Goal: Task Accomplishment & Management: Use online tool/utility

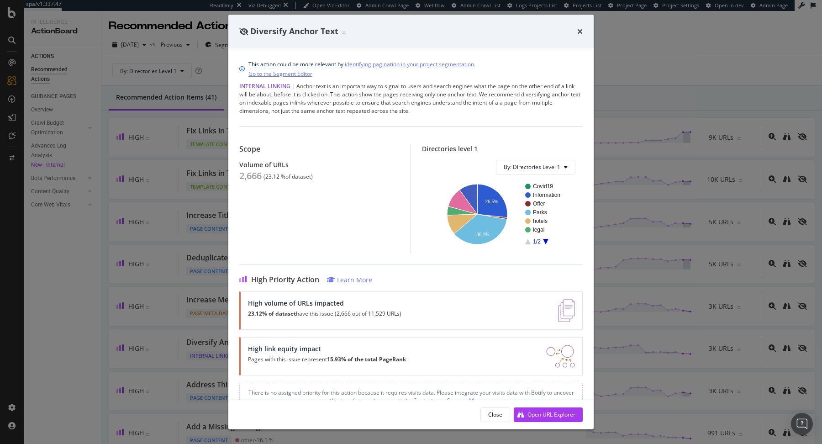
scroll to position [204, 0]
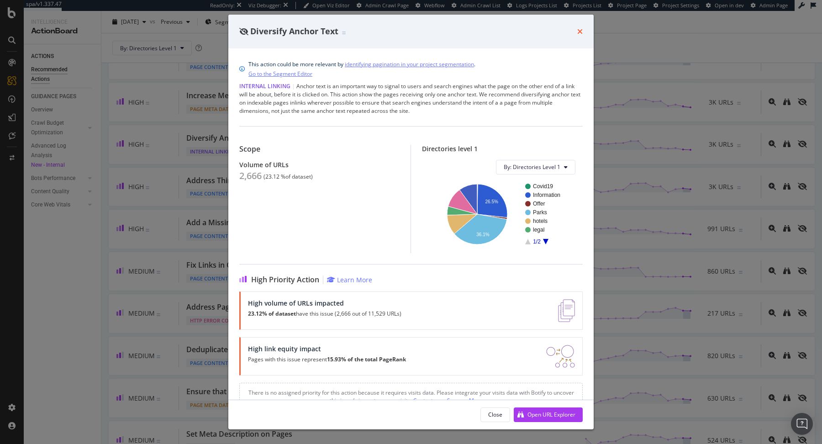
click at [581, 31] on icon "times" at bounding box center [579, 31] width 5 height 7
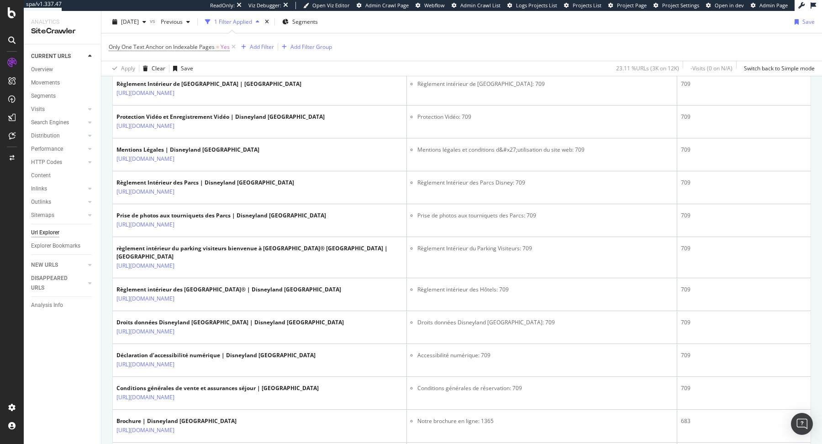
scroll to position [299, 0]
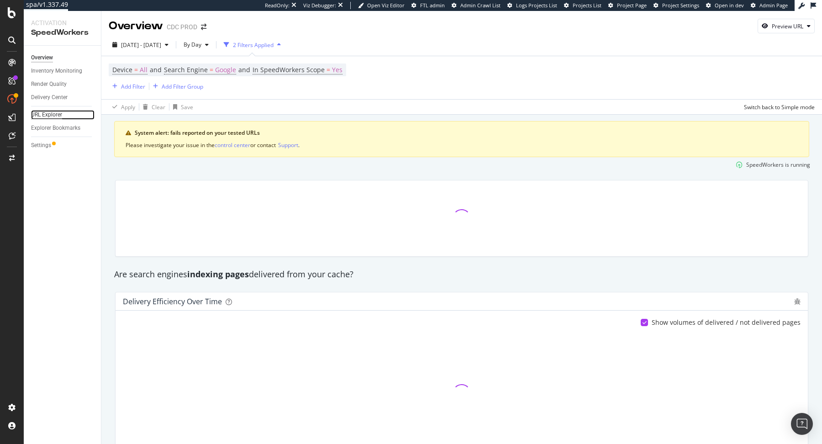
click at [53, 116] on div "URL Explorer" at bounding box center [46, 115] width 31 height 10
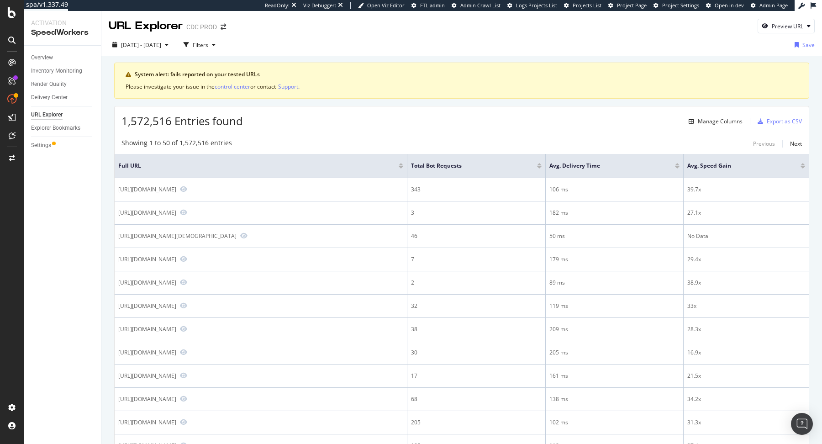
click at [770, 15] on div "URL Explorer CDC PROD Preview URL" at bounding box center [461, 22] width 721 height 23
click at [769, 24] on div "button" at bounding box center [765, 25] width 14 height 5
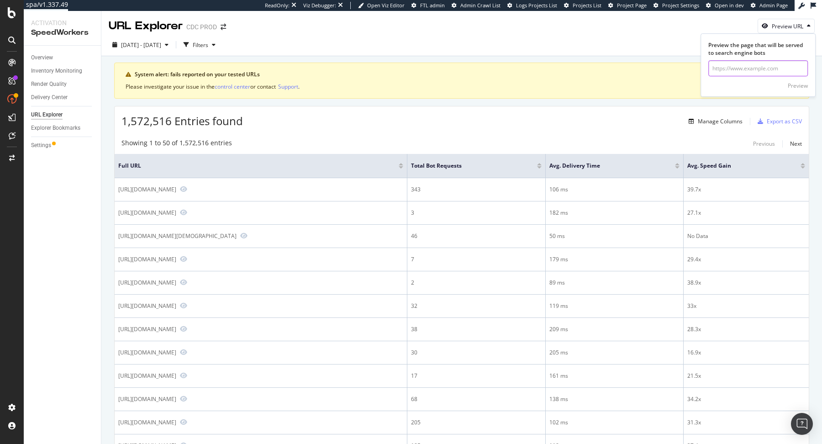
click at [729, 69] on input "url" at bounding box center [758, 68] width 100 height 16
paste input "https://www.dior.com/"
type input "https://www.dior.com/"
click at [789, 86] on div "Preview" at bounding box center [798, 86] width 20 height 8
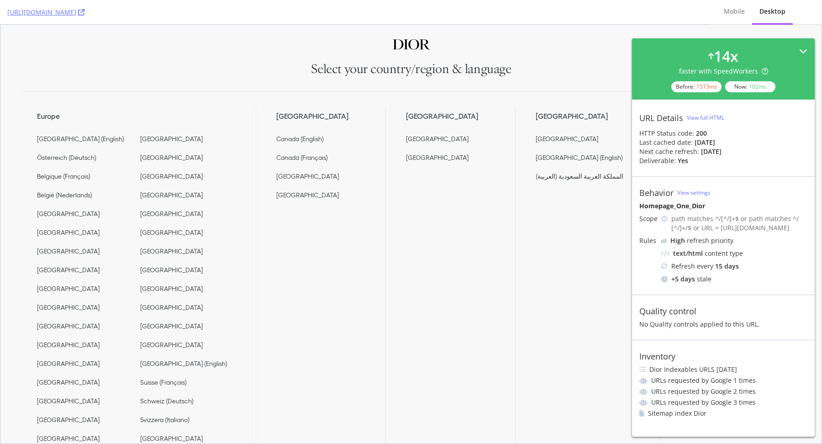
click at [802, 51] on icon at bounding box center [803, 51] width 8 height 8
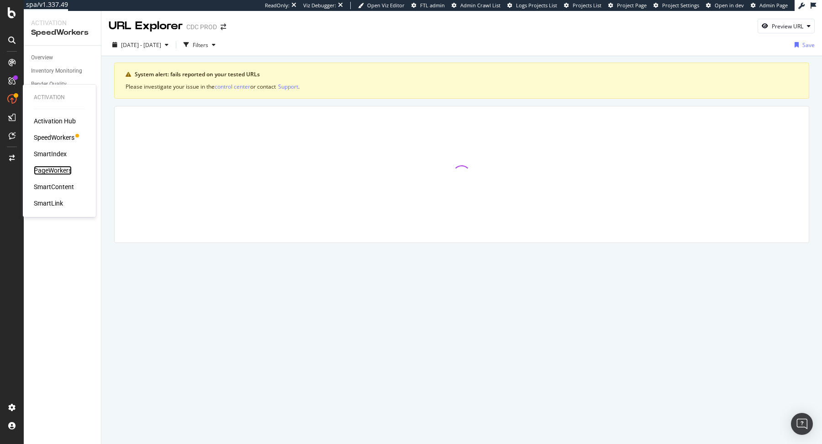
click at [59, 170] on div "PageWorkers" at bounding box center [53, 170] width 38 height 9
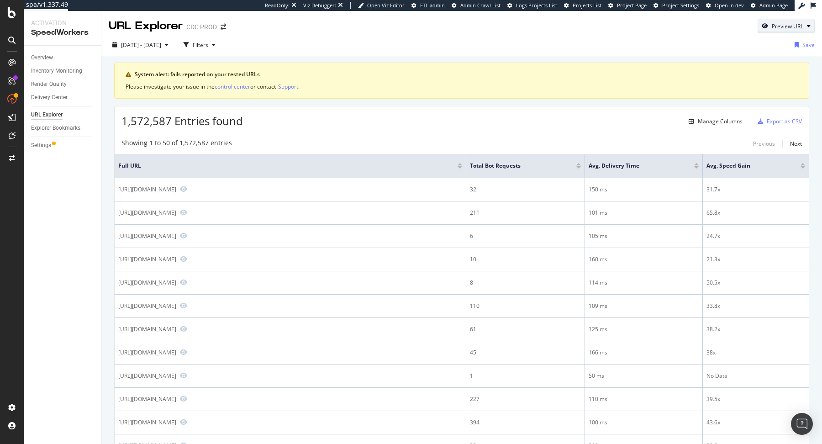
click at [782, 26] on div "Preview URL" at bounding box center [788, 26] width 32 height 8
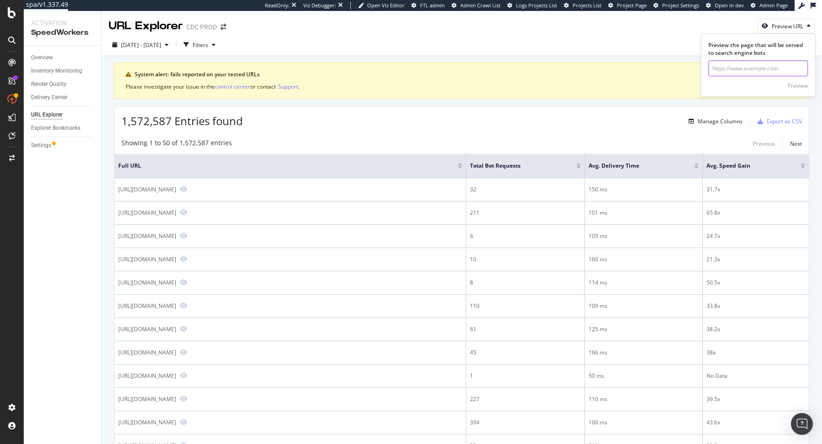
click at [781, 68] on input "url" at bounding box center [758, 68] width 100 height 16
paste input "https://www.dior.com/"
type input "https://www.dior.com/"
click at [798, 84] on div "Preview" at bounding box center [798, 86] width 20 height 8
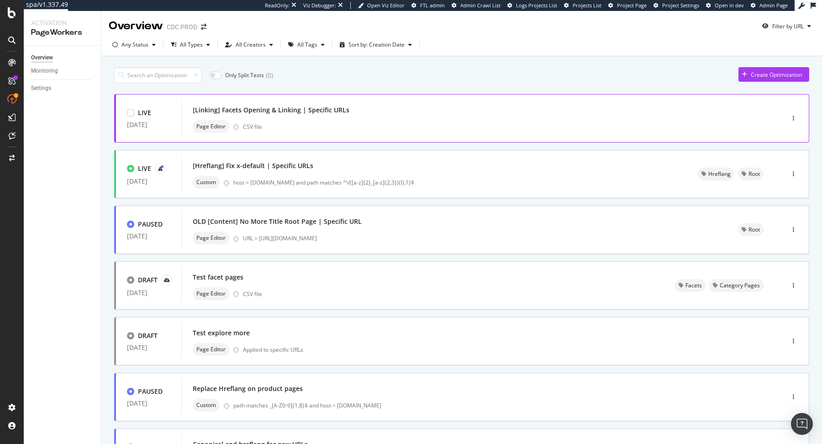
scroll to position [51, 0]
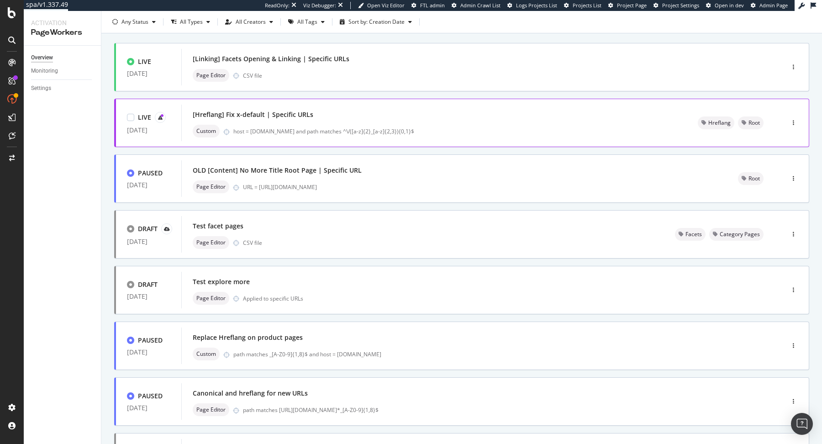
click at [505, 143] on div "LIVE [DATE] [Hreflang] Fix x-default | Specific URLs Custom host = [DOMAIN_NAME…" at bounding box center [461, 123] width 695 height 48
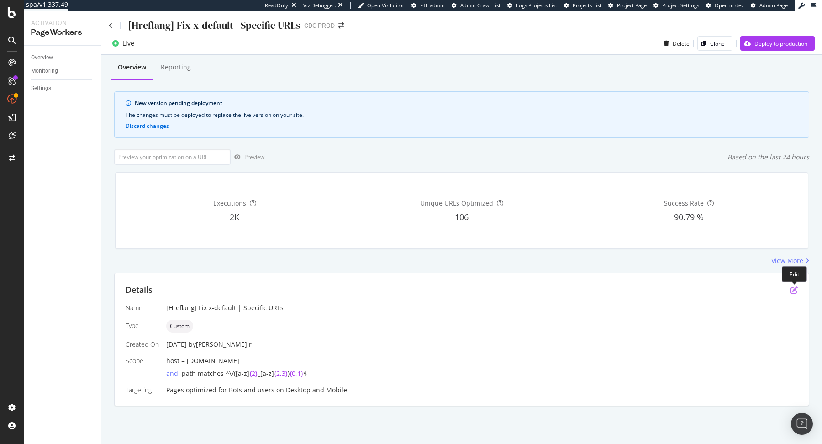
click at [797, 287] on icon "pen-to-square" at bounding box center [793, 289] width 7 height 7
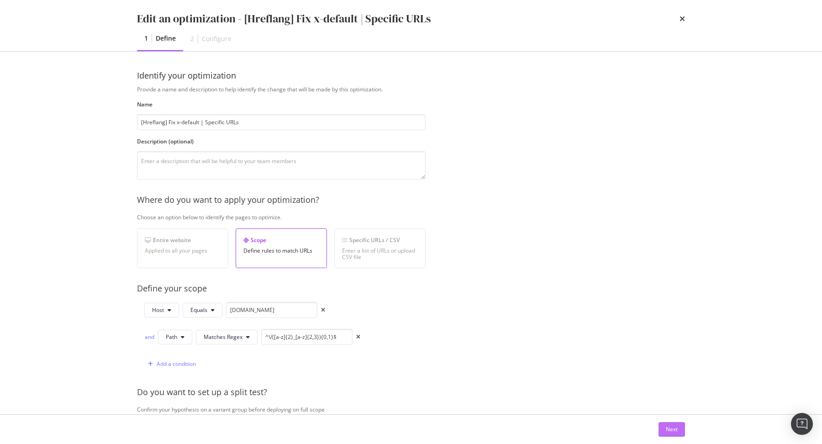
click at [669, 430] on div "Next" at bounding box center [672, 429] width 12 height 8
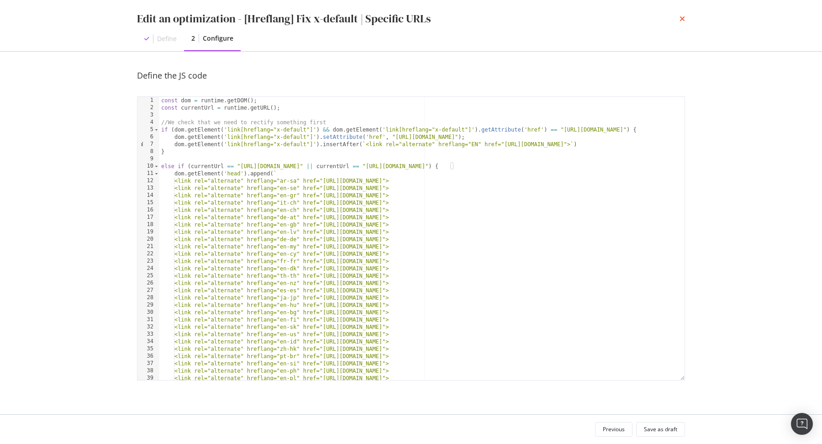
click at [684, 17] on icon "times" at bounding box center [681, 18] width 5 height 7
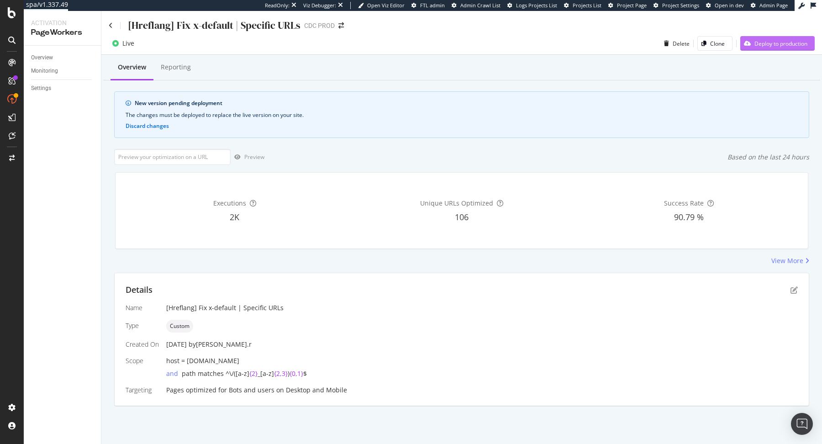
click at [771, 36] on button "Deploy to production" at bounding box center [777, 43] width 74 height 15
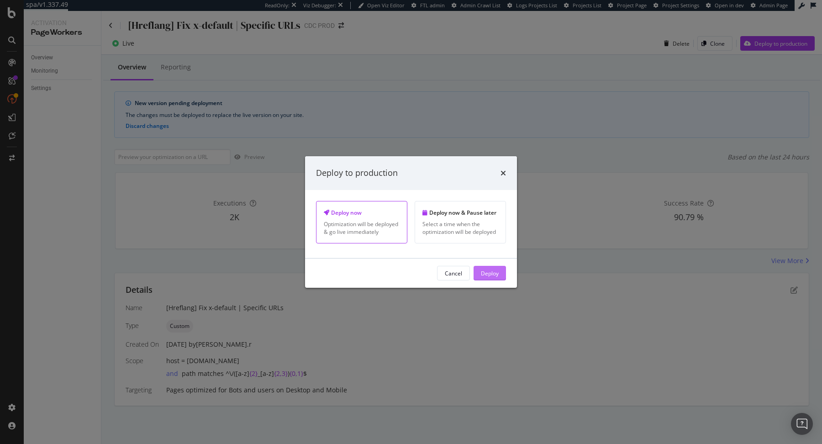
click at [487, 275] on div "Deploy" at bounding box center [490, 273] width 18 height 8
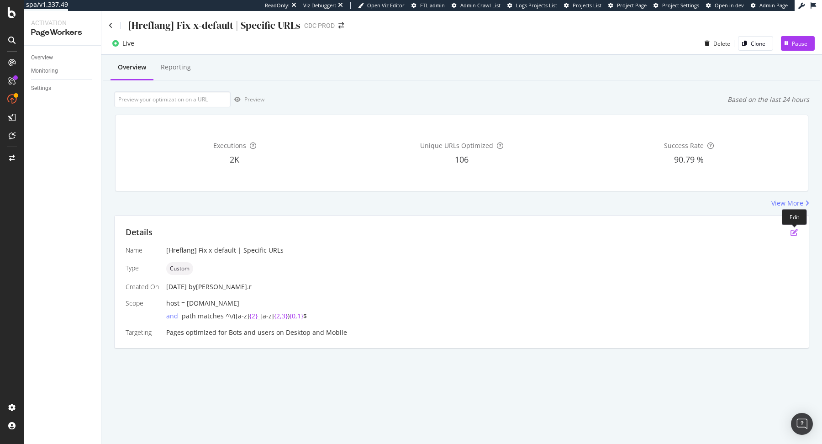
click at [793, 232] on icon "pen-to-square" at bounding box center [793, 232] width 7 height 7
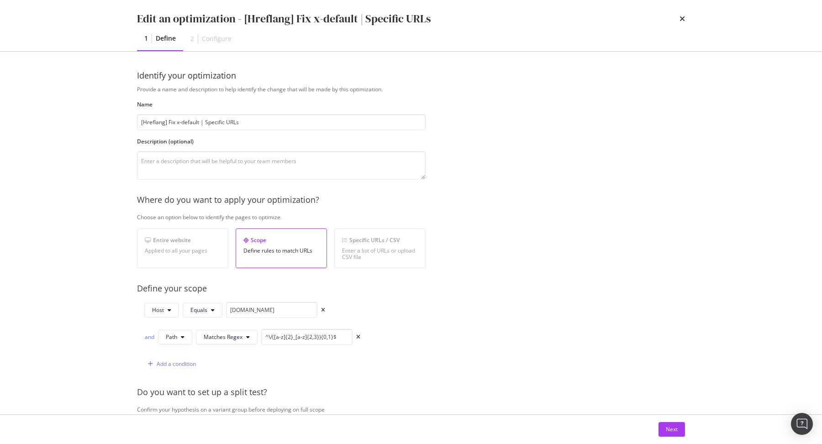
scroll to position [206, 0]
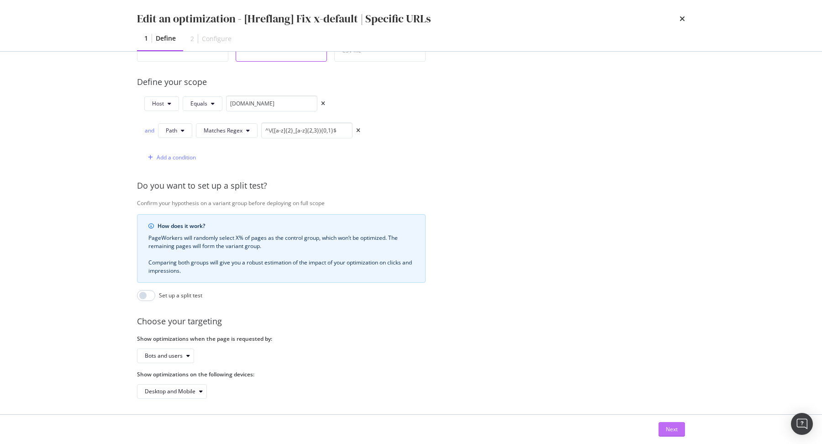
click at [674, 429] on div "Next" at bounding box center [672, 429] width 12 height 8
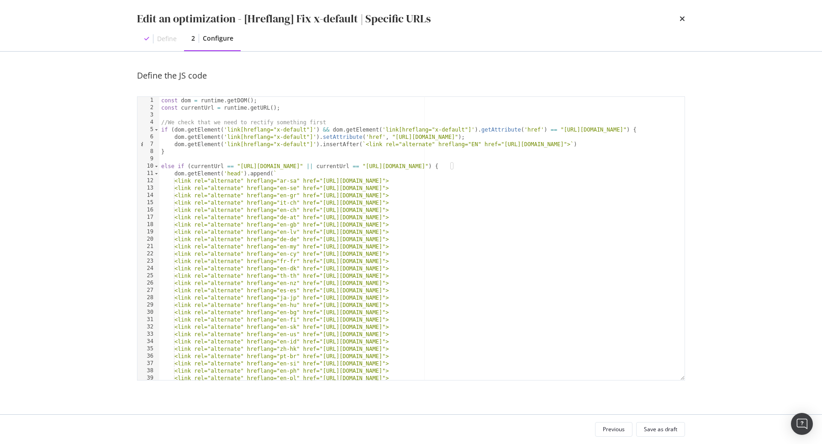
scroll to position [0, 0]
type textarea "else if (currentUrl == "https://www.dior.com/" || currentUrl == "https://www.di…"
drag, startPoint x: 374, startPoint y: 164, endPoint x: 437, endPoint y: 164, distance: 62.1
click at [440, 165] on div "const dom = runtime . getDOM ( ) ; const currentUrl = runtime . getURL ( ) ; //…" at bounding box center [422, 246] width 526 height 298
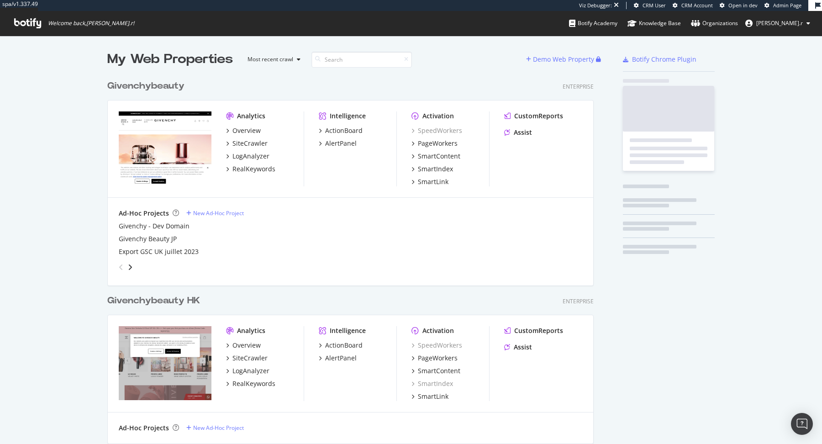
scroll to position [7365, 493]
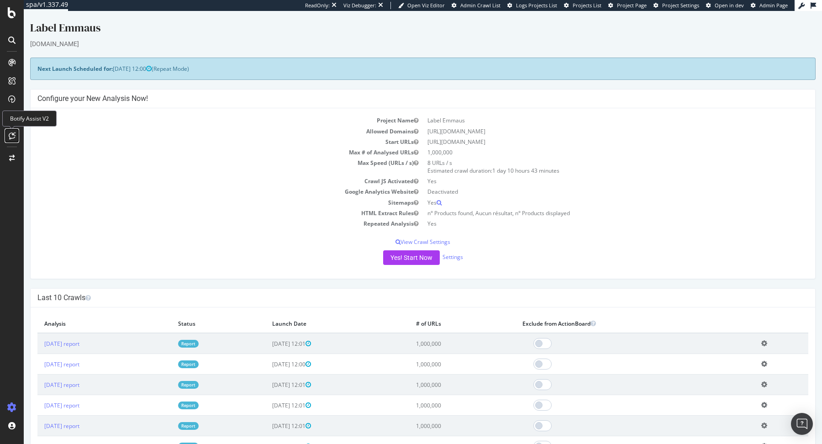
click at [12, 134] on icon at bounding box center [12, 135] width 7 height 7
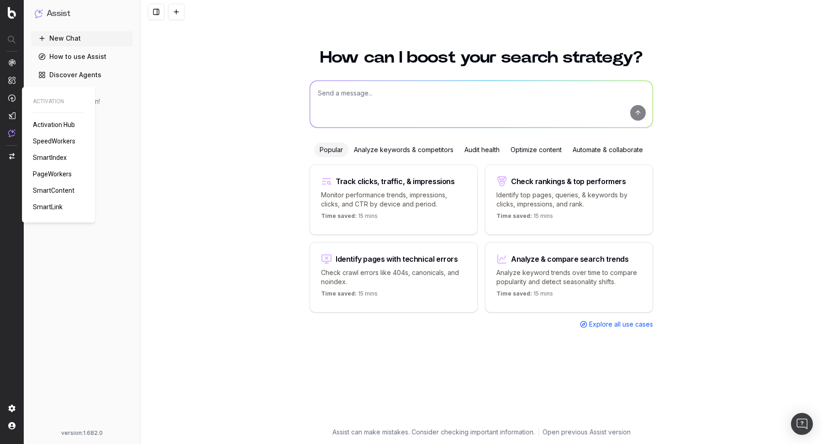
click at [60, 175] on span "PageWorkers" at bounding box center [52, 173] width 39 height 7
click at [367, 120] on textarea at bounding box center [481, 104] width 342 height 47
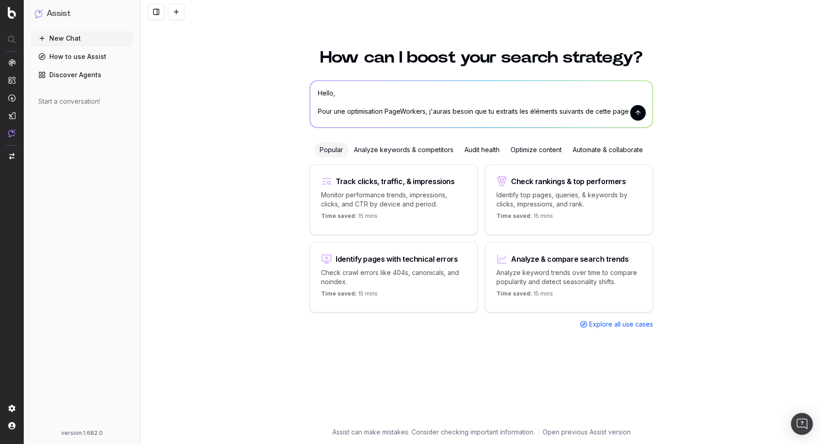
paste textarea "[URL][DOMAIN_NAME]"
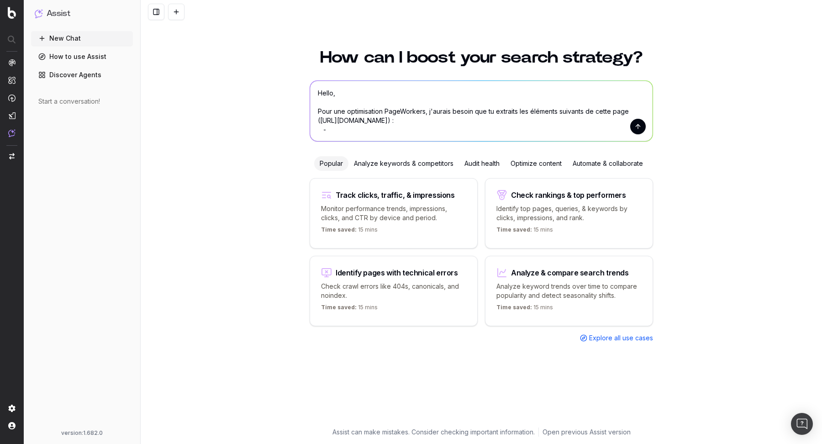
paste textarea "Nom produit Prix Devise Description Image principale"
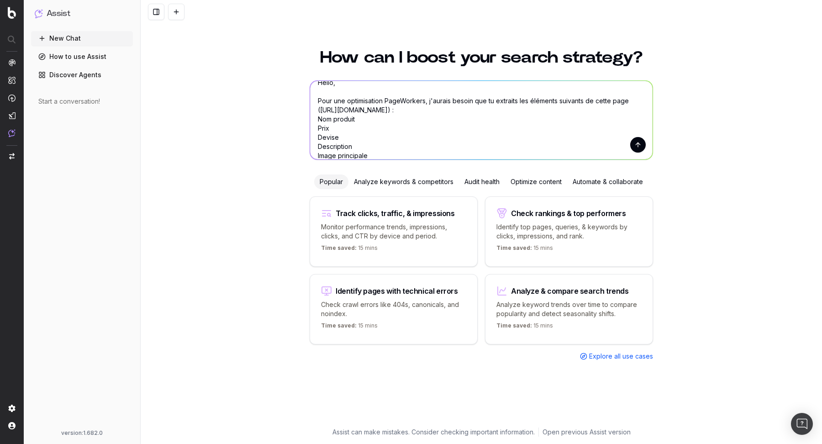
click at [321, 118] on textarea "Hello, Pour une optimisation PageWorkers, j'aurais besoin que tu extraits les é…" at bounding box center [481, 120] width 342 height 79
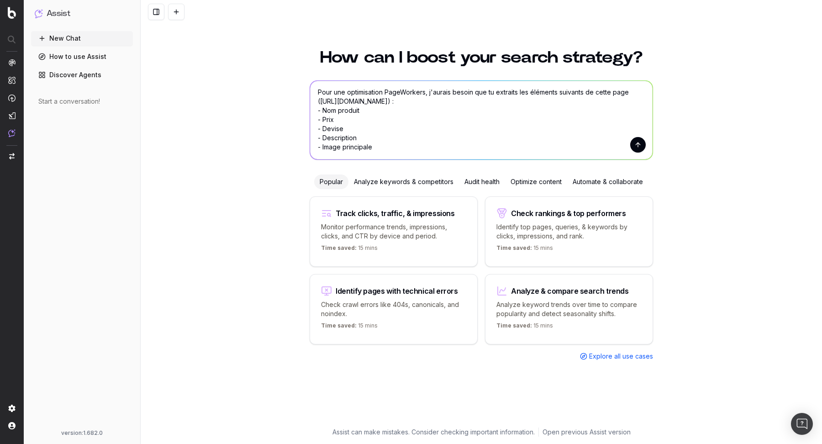
scroll to position [29, 0]
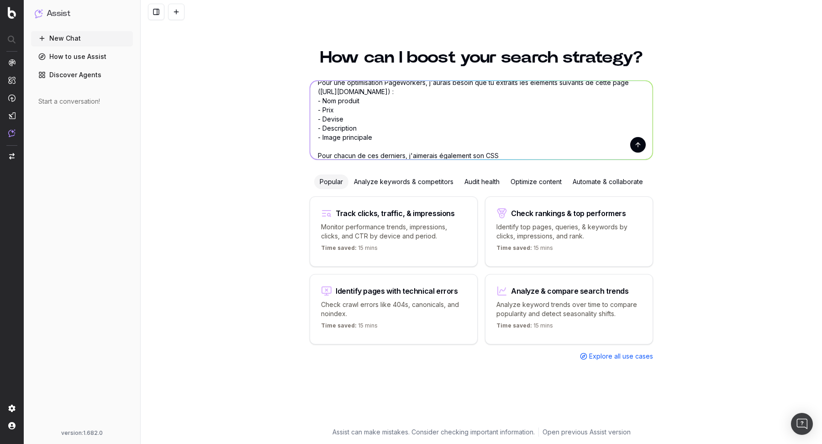
paste textarea "Selecteur"
type textarea "Hello, Pour une optimisation PageWorkers, j'aurais besoin que tu extraits les é…"
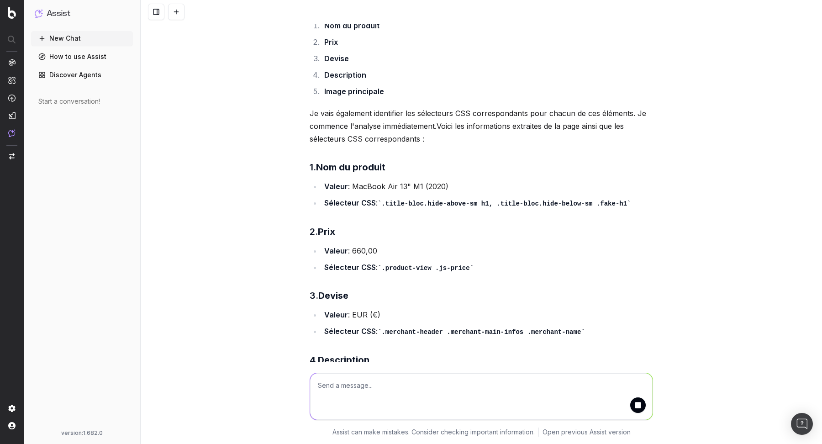
scroll to position [219, 0]
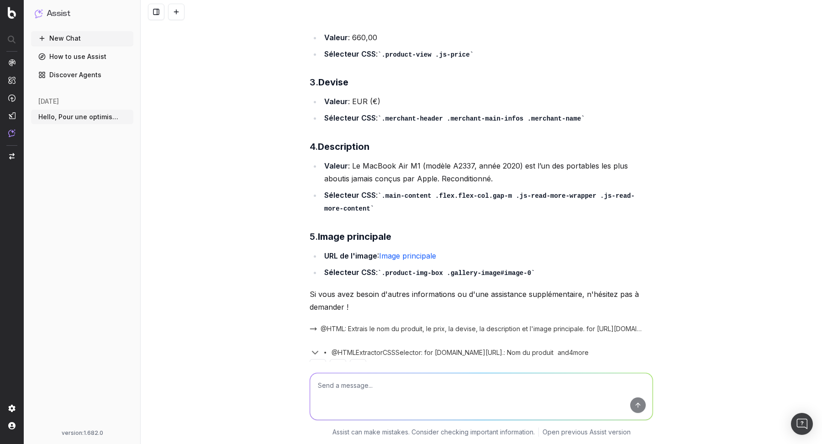
scroll to position [435, 0]
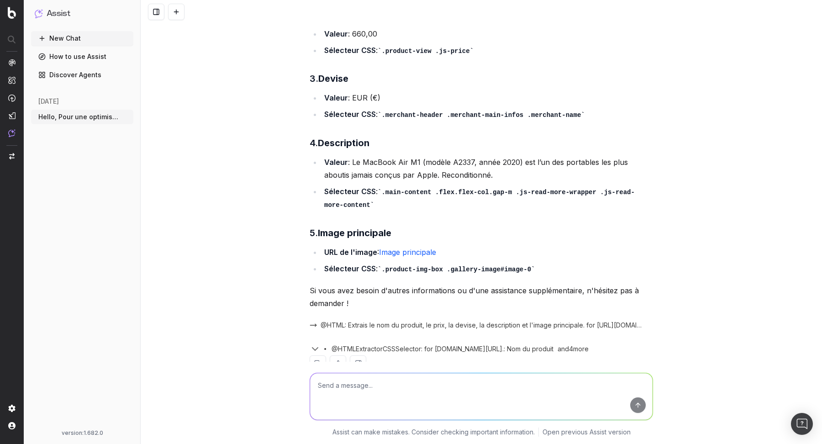
click at [410, 253] on link "Image principale" at bounding box center [407, 251] width 57 height 9
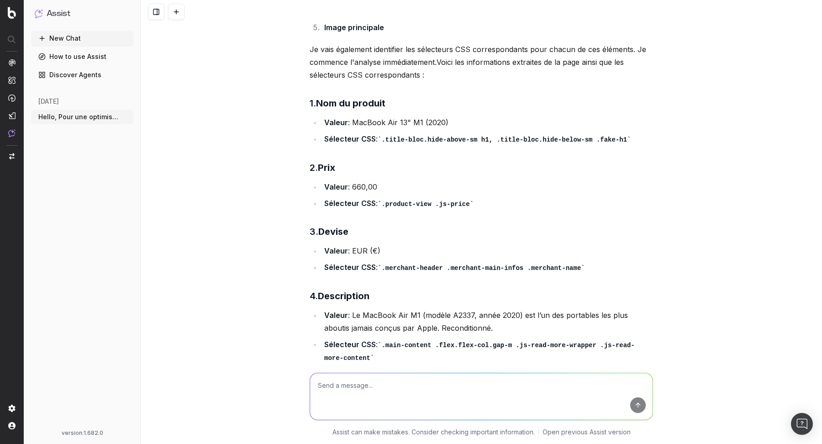
scroll to position [262, 0]
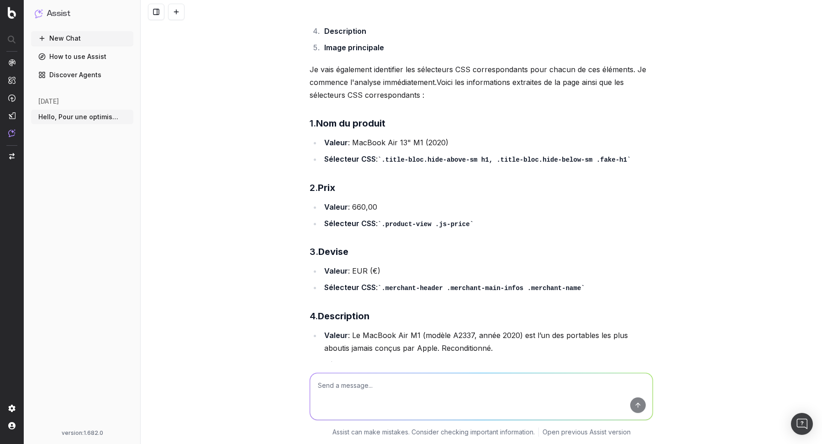
click at [359, 387] on textarea at bounding box center [481, 396] width 342 height 47
type textarea "C'est parfait, pour la description, pourrais-tu m'extraire celle visible sur la…"
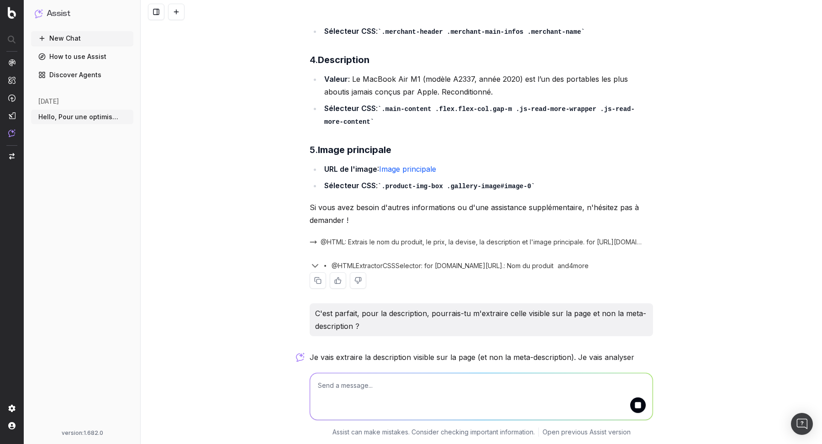
scroll to position [540, 0]
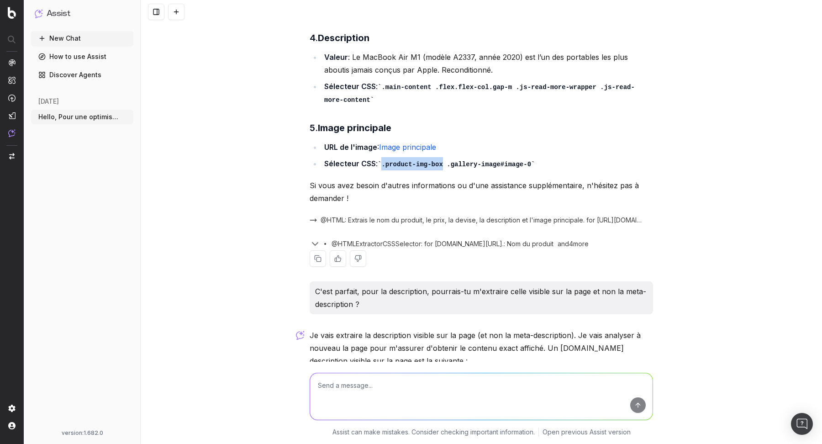
drag, startPoint x: 384, startPoint y: 164, endPoint x: 447, endPoint y: 161, distance: 63.1
click at [447, 161] on code ".product-img-box .gallery-image#image-0" at bounding box center [456, 164] width 157 height 7
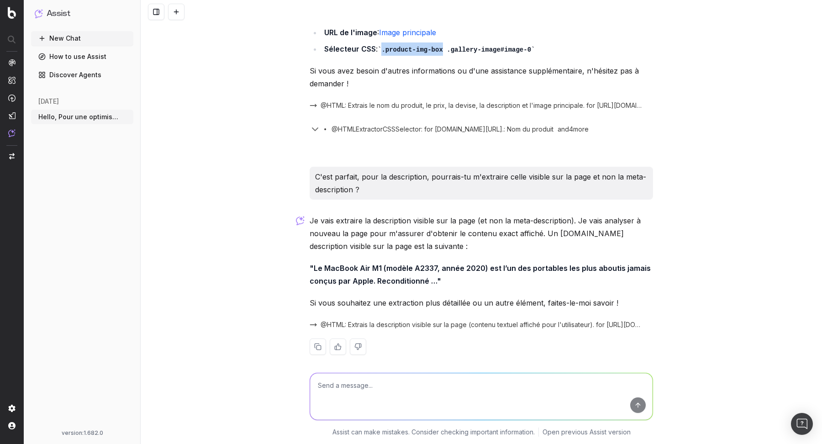
scroll to position [660, 0]
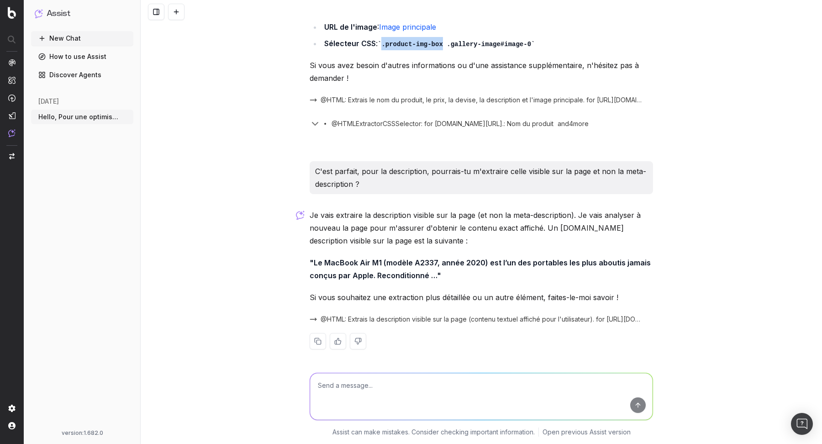
click at [395, 398] on textarea at bounding box center [481, 396] width 342 height 47
type textarea "Et son CSS Selector est ?"
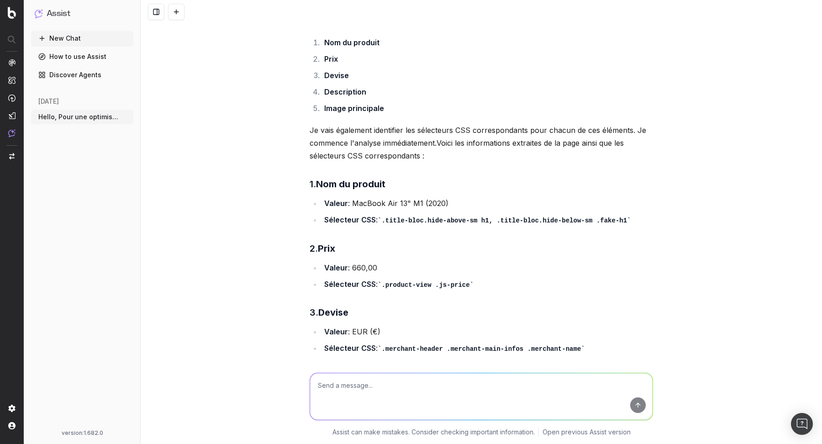
scroll to position [205, 0]
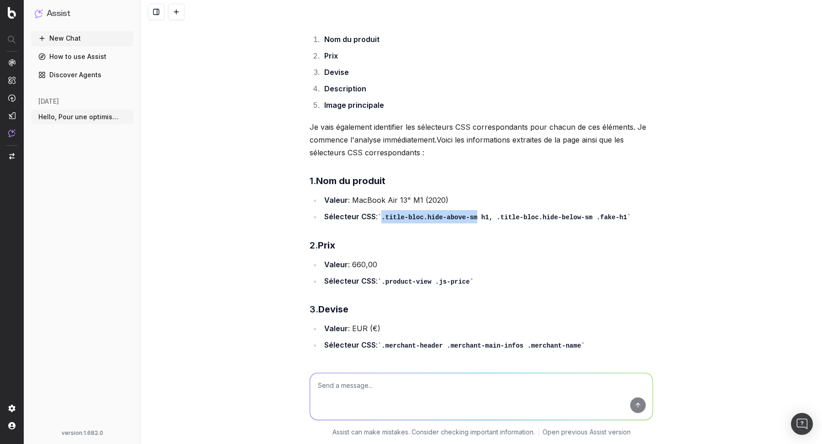
drag, startPoint x: 386, startPoint y: 218, endPoint x: 482, endPoint y: 219, distance: 96.3
click at [482, 219] on code ".title-bloc.hide-above-sm h1, .title-bloc.hide-below-sm .fake-h1" at bounding box center [504, 217] width 253 height 7
copy code ".title-bloc.hide-above-sm"
click at [483, 220] on code ".title-bloc.hide-above-sm h1, .title-bloc.hide-below-sm .fake-h1" at bounding box center [504, 217] width 253 height 7
click at [385, 215] on code ".title-bloc.hide-above-sm h1, .title-bloc.hide-below-sm .fake-h1" at bounding box center [504, 217] width 253 height 7
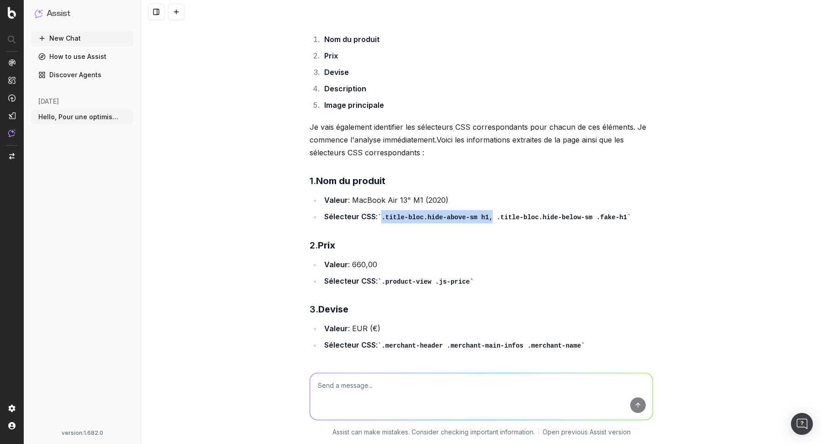
drag, startPoint x: 385, startPoint y: 215, endPoint x: 493, endPoint y: 215, distance: 107.3
click at [493, 215] on code ".title-bloc.hide-above-sm h1, .title-bloc.hide-below-sm .fake-h1" at bounding box center [504, 217] width 253 height 7
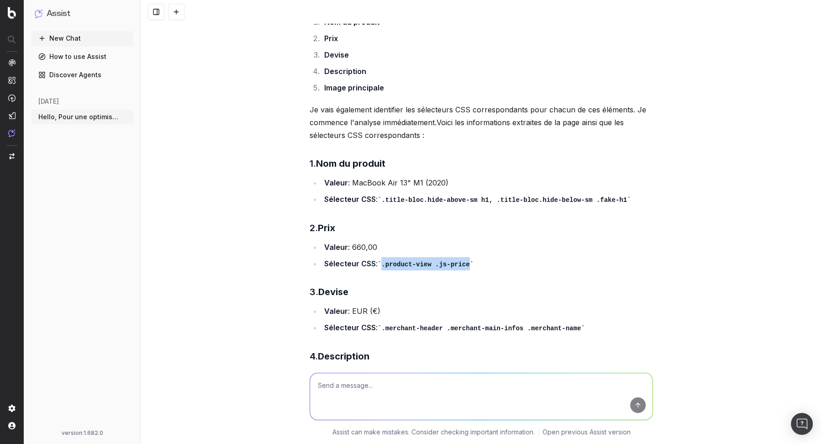
drag, startPoint x: 386, startPoint y: 264, endPoint x: 475, endPoint y: 266, distance: 89.1
click at [474, 266] on code ".product-view .js-price" at bounding box center [426, 264] width 96 height 7
copy code ".product-view .js-price"
click at [407, 266] on code ".product-view .js-price" at bounding box center [426, 264] width 96 height 7
click at [441, 265] on code ".product-view .js-price" at bounding box center [426, 264] width 96 height 7
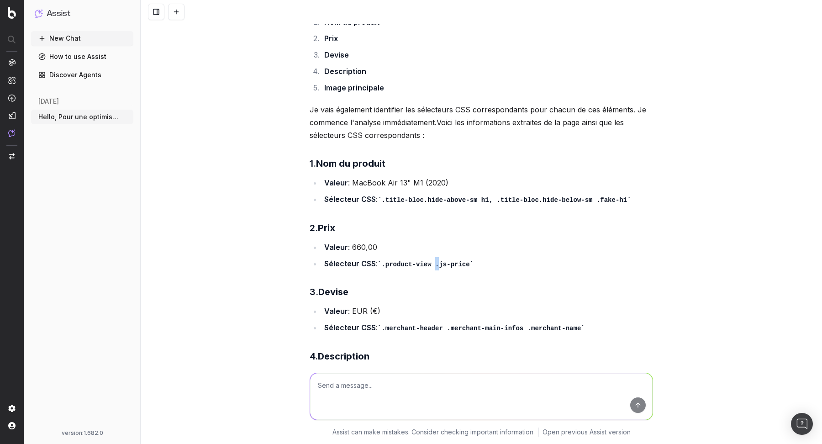
click at [441, 265] on code ".product-view .js-price" at bounding box center [426, 264] width 96 height 7
drag, startPoint x: 441, startPoint y: 265, endPoint x: 431, endPoint y: 265, distance: 9.6
click at [431, 265] on code ".product-view .js-price" at bounding box center [426, 264] width 96 height 7
click at [486, 200] on code ".title-bloc.hide-above-sm h1, .title-bloc.hide-below-sm .fake-h1" at bounding box center [504, 199] width 253 height 7
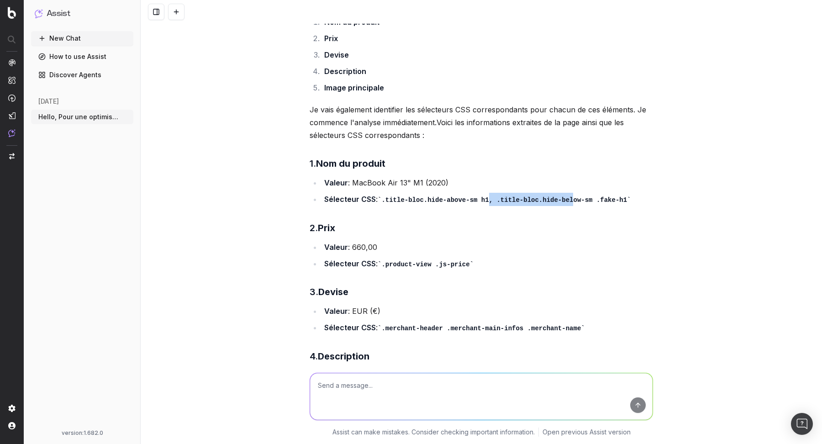
drag, startPoint x: 493, startPoint y: 201, endPoint x: 577, endPoint y: 197, distance: 84.6
click at [577, 197] on code ".title-bloc.hide-above-sm h1, .title-bloc.hide-below-sm .fake-h1" at bounding box center [504, 199] width 253 height 7
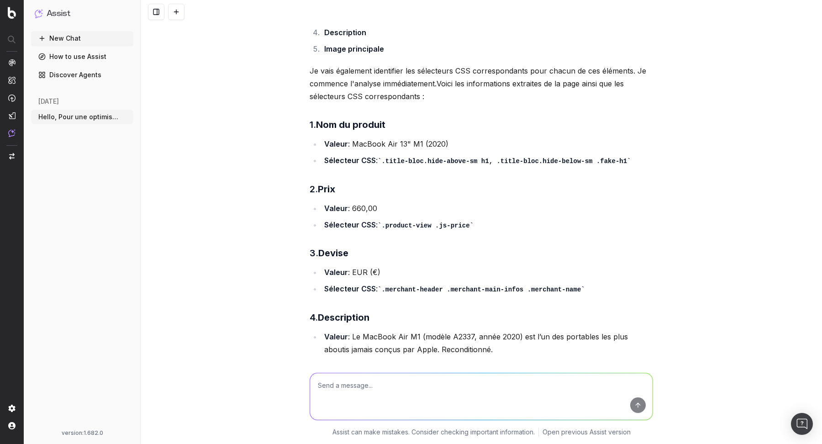
scroll to position [268, 0]
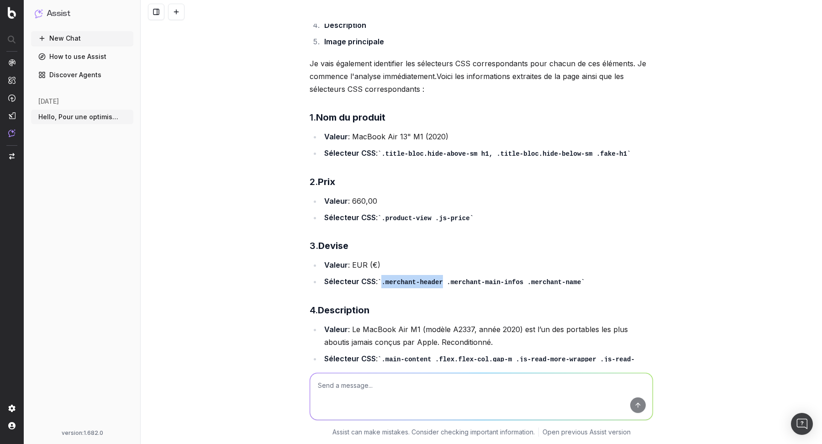
drag, startPoint x: 385, startPoint y: 280, endPoint x: 446, endPoint y: 281, distance: 60.7
click at [446, 281] on code ".merchant-header .merchant-main-infos .merchant-name" at bounding box center [481, 282] width 207 height 7
copy code ".merchant-header"
drag, startPoint x: 451, startPoint y: 281, endPoint x: 527, endPoint y: 281, distance: 76.3
click at [527, 281] on code ".merchant-header .merchant-main-infos .merchant-name" at bounding box center [481, 282] width 207 height 7
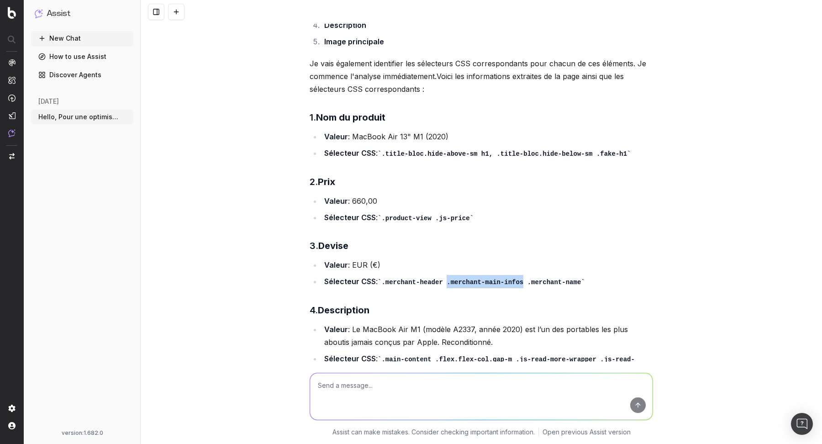
copy code ".merchant-main-infos"
drag, startPoint x: 532, startPoint y: 281, endPoint x: 584, endPoint y: 282, distance: 51.2
click at [584, 282] on code ".merchant-header .merchant-main-infos .merchant-name" at bounding box center [481, 282] width 207 height 7
copy code ".merchant-name"
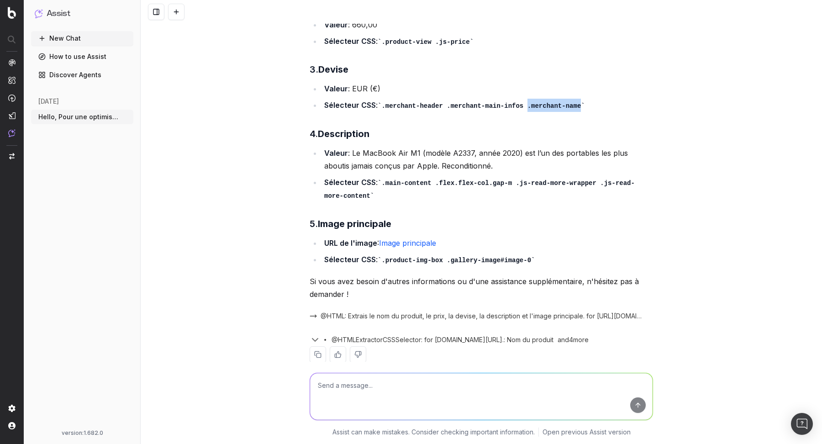
scroll to position [446, 0]
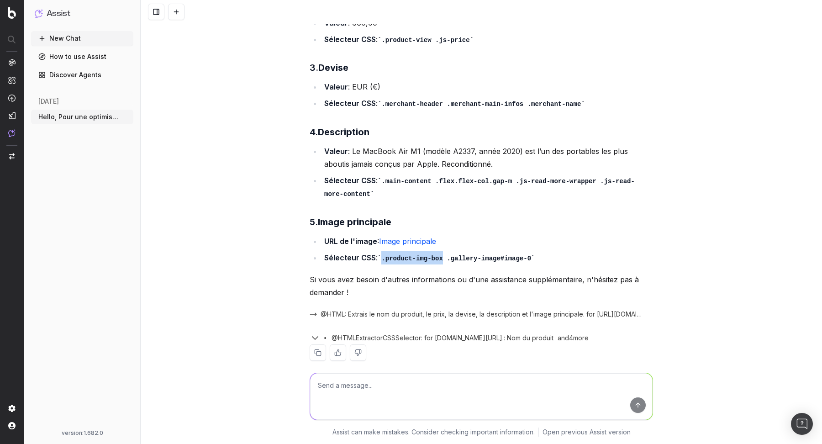
drag, startPoint x: 386, startPoint y: 256, endPoint x: 445, endPoint y: 258, distance: 58.9
click at [445, 258] on code ".product-img-box .gallery-image#image-0" at bounding box center [456, 258] width 157 height 7
copy code ".product-img-box"
click at [400, 240] on link "Image principale" at bounding box center [407, 241] width 57 height 9
click at [386, 181] on code ".main-content .flex.flex-col.gap-m .js-read-more-wrapper .js-read-more-content" at bounding box center [479, 188] width 310 height 21
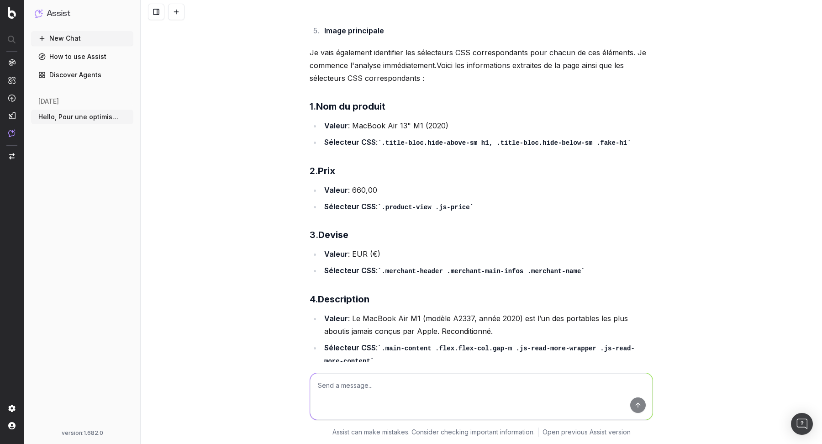
scroll to position [275, 0]
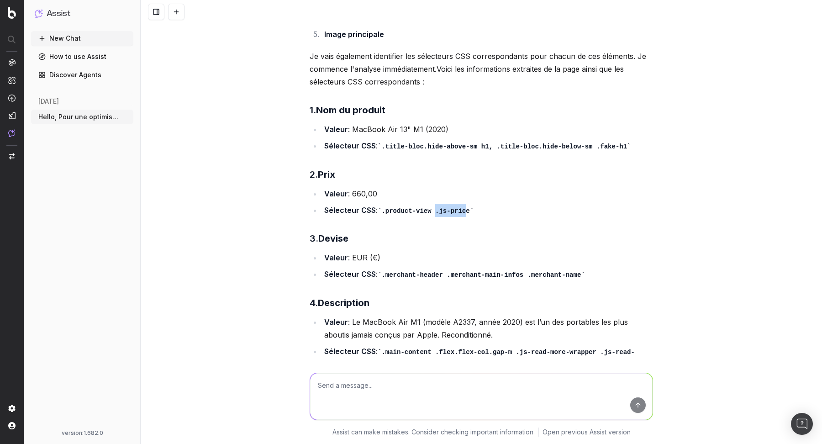
drag, startPoint x: 440, startPoint y: 209, endPoint x: 479, endPoint y: 209, distance: 38.4
click at [479, 209] on li "Sélecteur CSS : .product-view .js-price" at bounding box center [487, 210] width 332 height 13
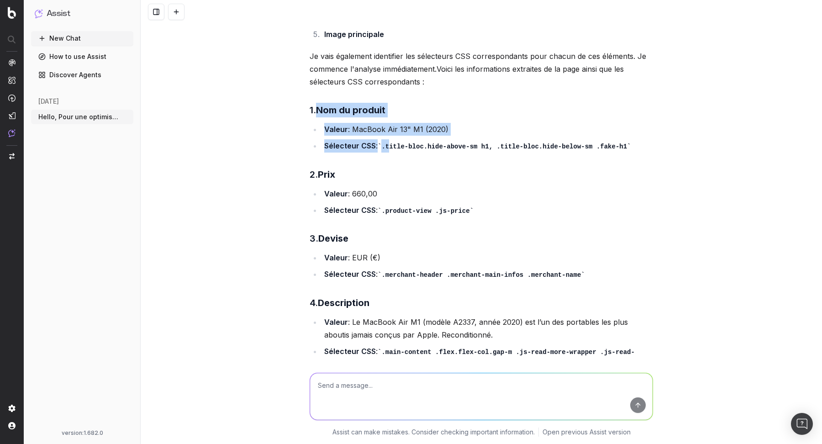
drag, startPoint x: 321, startPoint y: 108, endPoint x: 394, endPoint y: 143, distance: 80.9
click at [394, 143] on div "Pour répondre à votre demande, je vais extraire les informations suivantes de l…" at bounding box center [481, 236] width 343 height 619
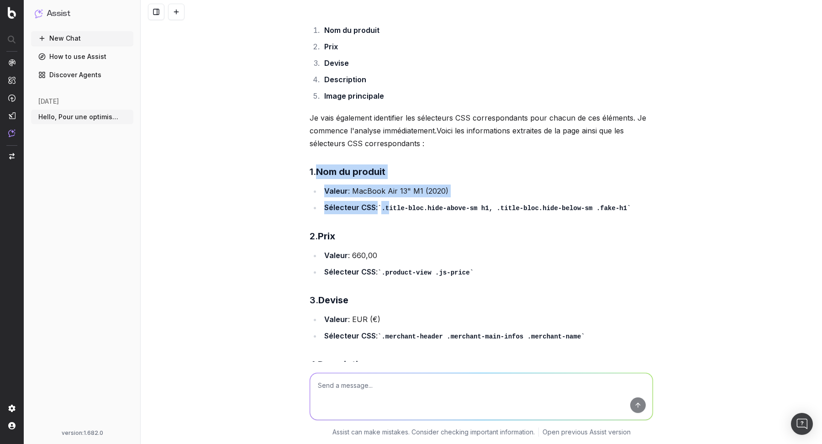
scroll to position [210, 0]
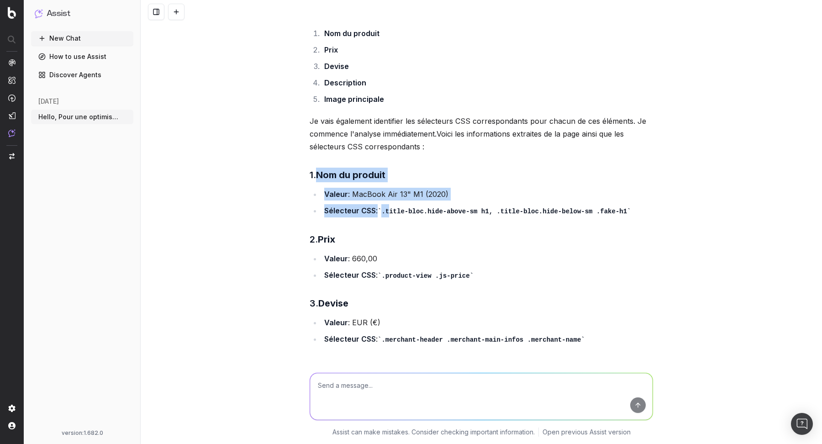
click at [338, 179] on strong "Nom du produit" at bounding box center [350, 174] width 69 height 11
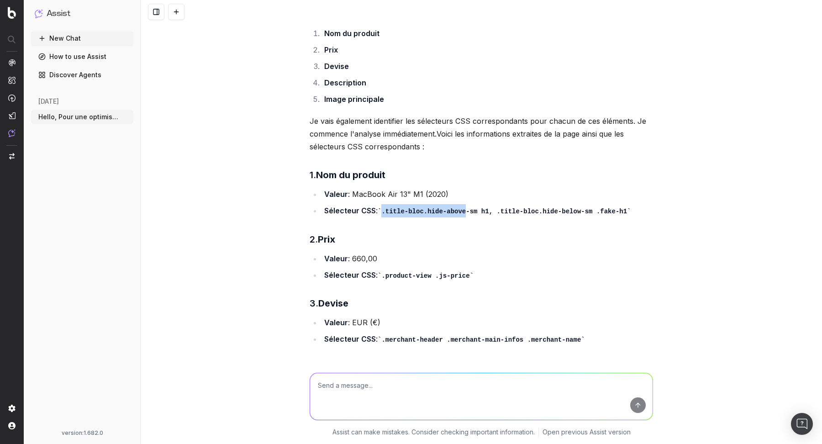
drag, startPoint x: 384, startPoint y: 206, endPoint x: 525, endPoint y: 201, distance: 140.7
click at [525, 201] on ul "Valeur : MacBook Air 13" M1 (2020) Sélecteur CSS : .title-bloc.hide-above-sm h1…" at bounding box center [481, 203] width 343 height 30
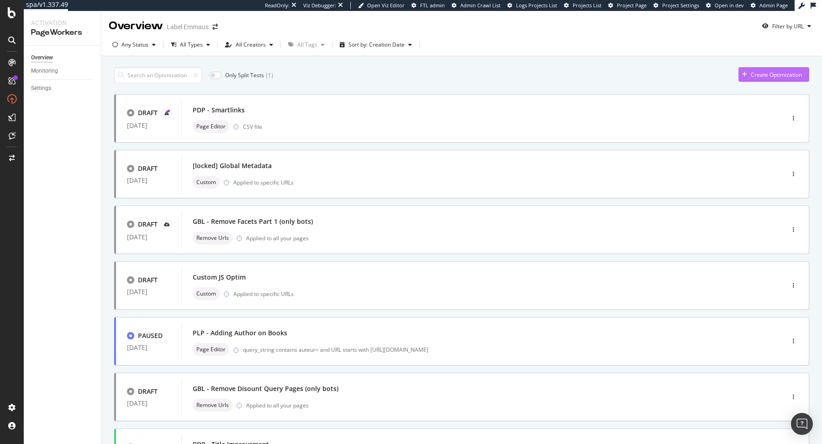
click at [657, 70] on div "Create Optimization" at bounding box center [769, 75] width 63 height 14
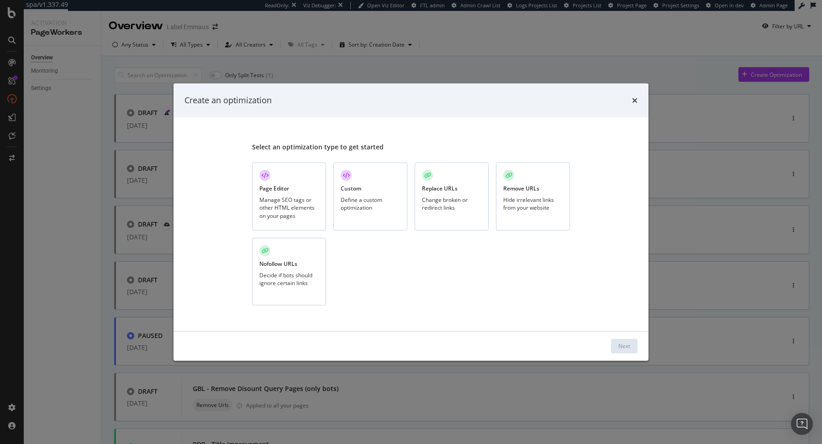
click at [289, 183] on div "Page Editor Manage SEO tags or other HTML elements on your pages" at bounding box center [289, 197] width 74 height 68
click at [619, 342] on div "Next" at bounding box center [624, 346] width 12 height 8
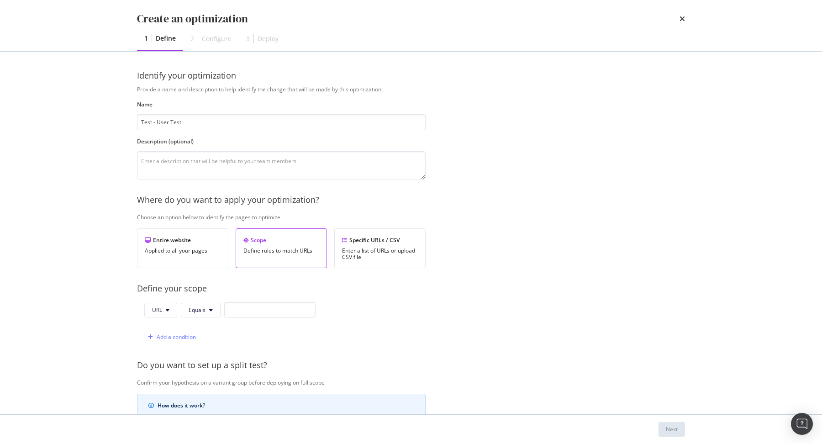
type input "Test - User Test"
click at [269, 317] on div "URL Equals" at bounding box center [229, 312] width 171 height 20
click at [273, 310] on input "modal" at bounding box center [269, 310] width 91 height 16
paste input "[URL][DOMAIN_NAME]"
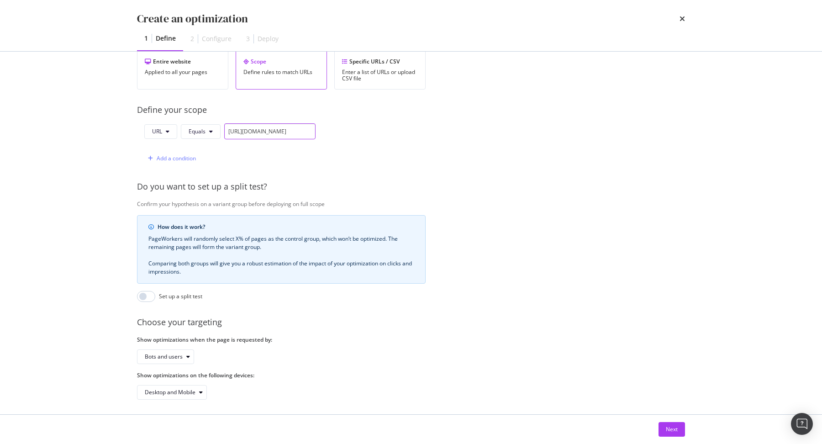
scroll to position [180, 0]
type input "[URL][DOMAIN_NAME]"
click at [657, 355] on div "Next" at bounding box center [672, 429] width 12 height 14
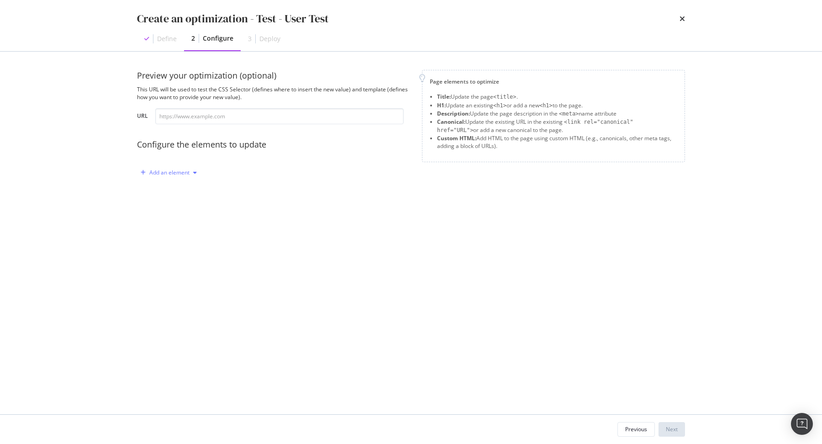
click at [173, 175] on div "Add an element" at bounding box center [169, 172] width 40 height 5
click at [185, 247] on div "Custom HTML" at bounding box center [179, 250] width 36 height 8
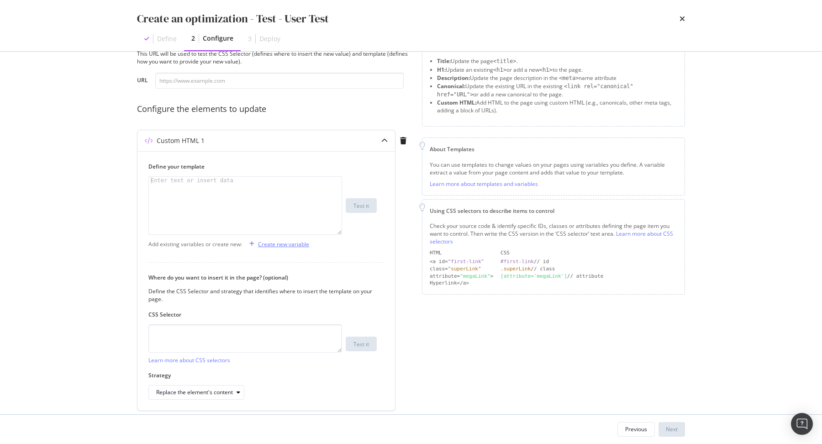
scroll to position [37, 0]
click at [287, 245] on div "Create new variable" at bounding box center [283, 243] width 51 height 8
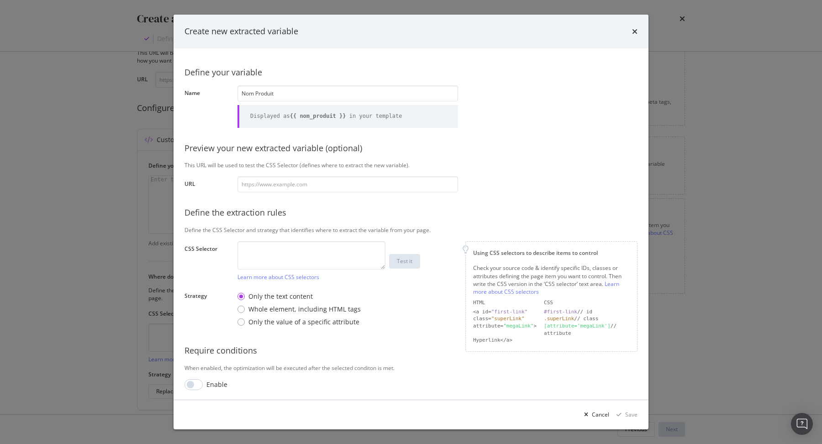
type input "Nom Produit"
click at [287, 262] on textarea "modal" at bounding box center [311, 255] width 148 height 28
paste textarea ".title-bloc.hide-above-sm"
type textarea ".title-bloc.hide-above-sm"
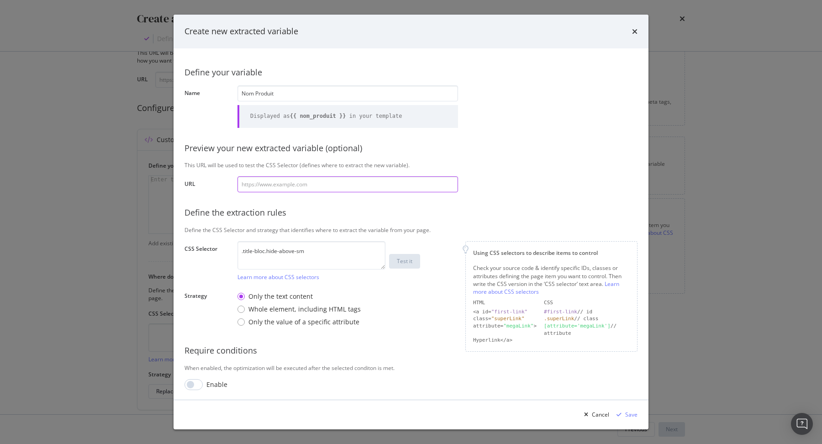
click at [322, 188] on input "modal" at bounding box center [347, 184] width 221 height 16
paste input "[URL][DOMAIN_NAME]"
type input "[URL][DOMAIN_NAME]"
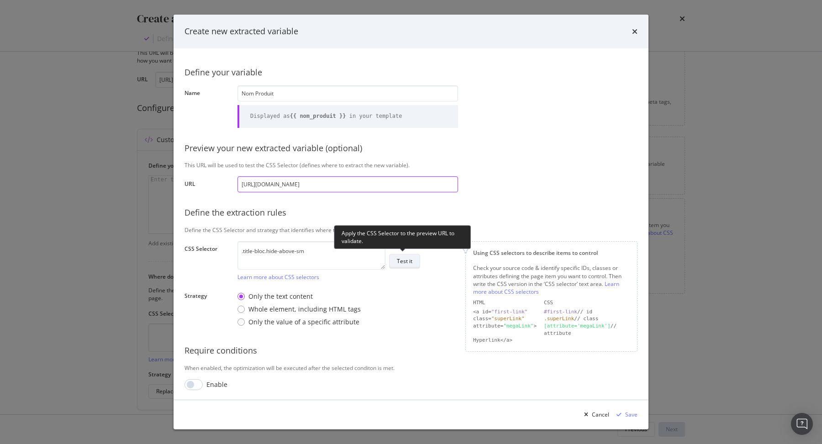
type input "[URL][DOMAIN_NAME]"
click at [399, 255] on div "Test it" at bounding box center [405, 261] width 16 height 13
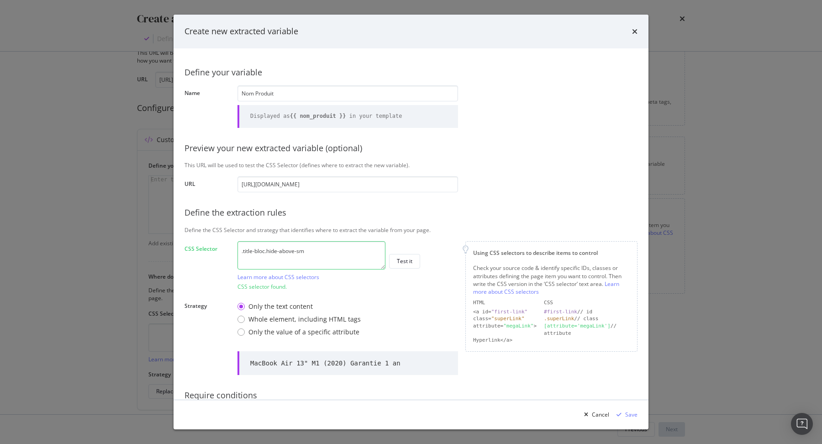
click at [332, 260] on textarea ".title-bloc.hide-above-sm" at bounding box center [311, 255] width 148 height 28
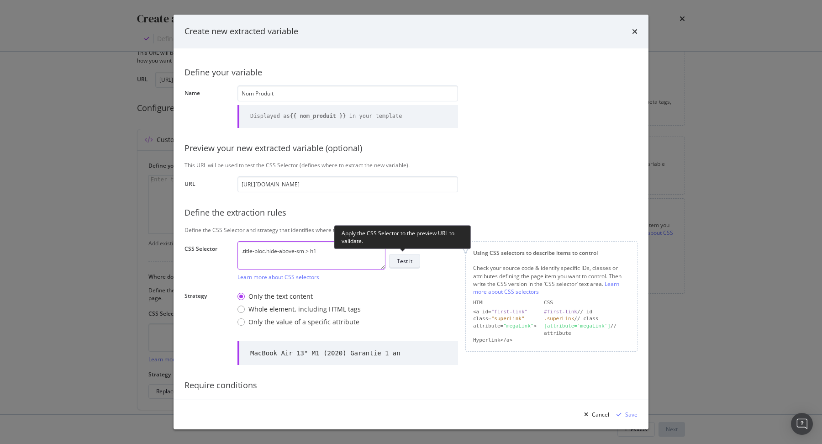
type textarea ".title-bloc.hide-above-sm > h1"
click at [409, 265] on div "Test it" at bounding box center [405, 261] width 16 height 13
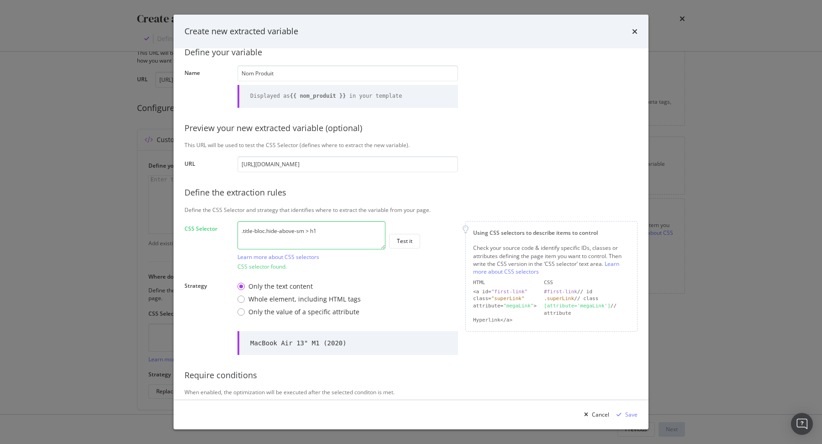
scroll to position [45, 0]
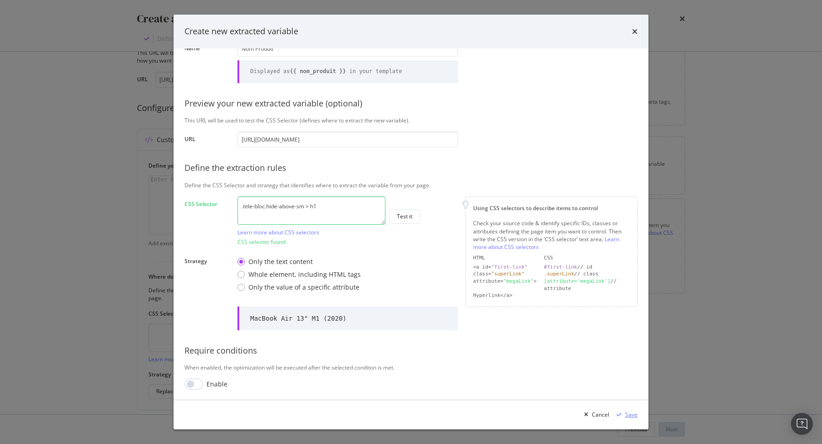
click at [626, 355] on div "Save" at bounding box center [631, 414] width 12 height 8
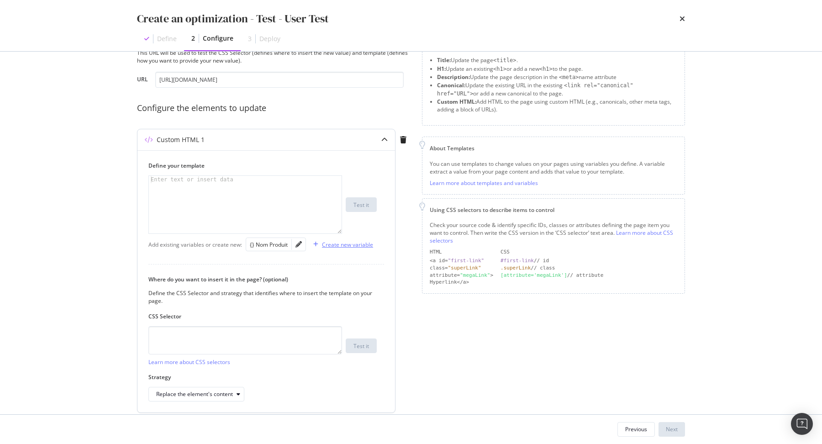
click at [360, 248] on div "Create new variable" at bounding box center [341, 244] width 63 height 14
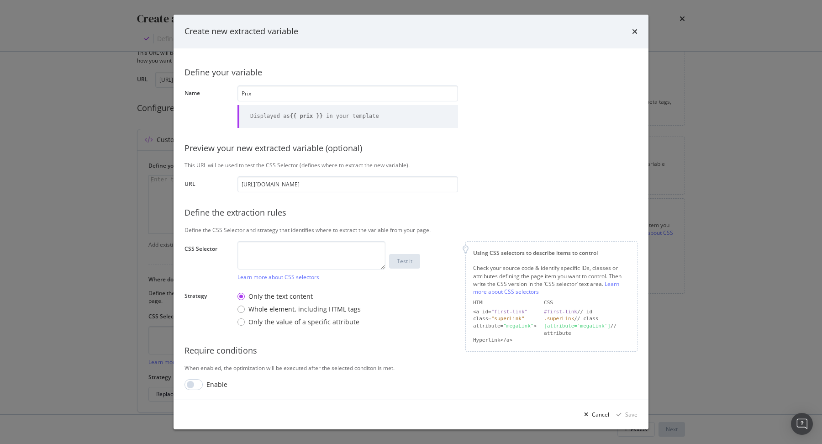
type input "Prix"
click at [269, 250] on textarea "modal" at bounding box center [311, 255] width 148 height 28
paste textarea ".product-view .js-price"
click at [277, 251] on textarea ".product-view .js-price" at bounding box center [311, 255] width 148 height 28
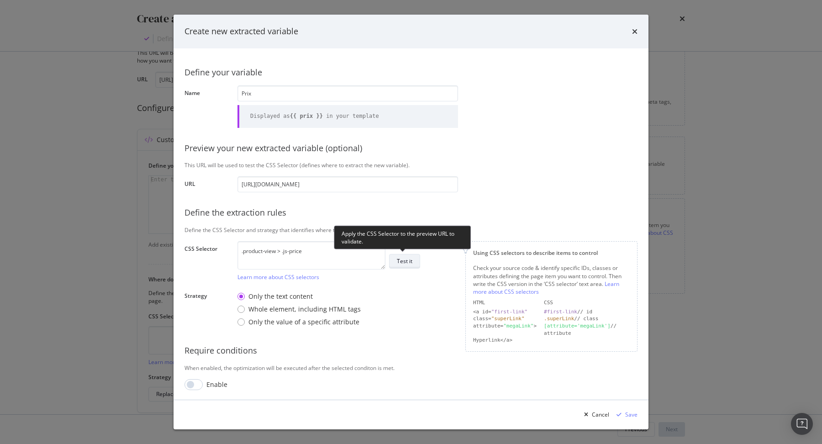
click at [412, 261] on button "Test it" at bounding box center [404, 261] width 31 height 15
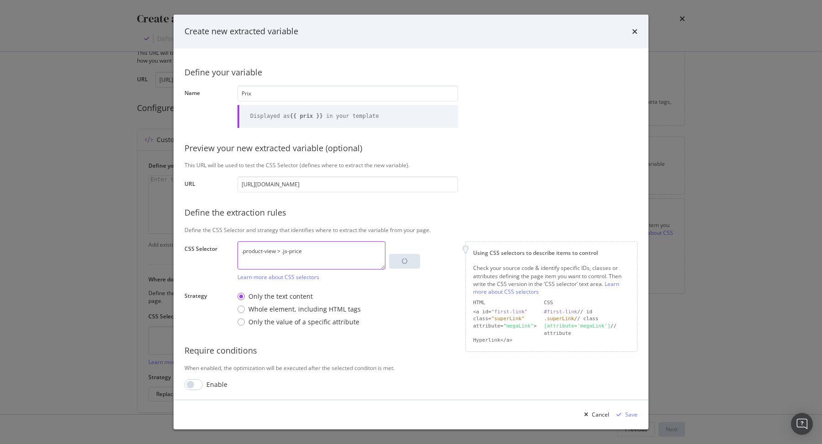
drag, startPoint x: 314, startPoint y: 252, endPoint x: 284, endPoint y: 252, distance: 29.7
click at [284, 252] on textarea ".product-view > .js-price" at bounding box center [311, 255] width 148 height 28
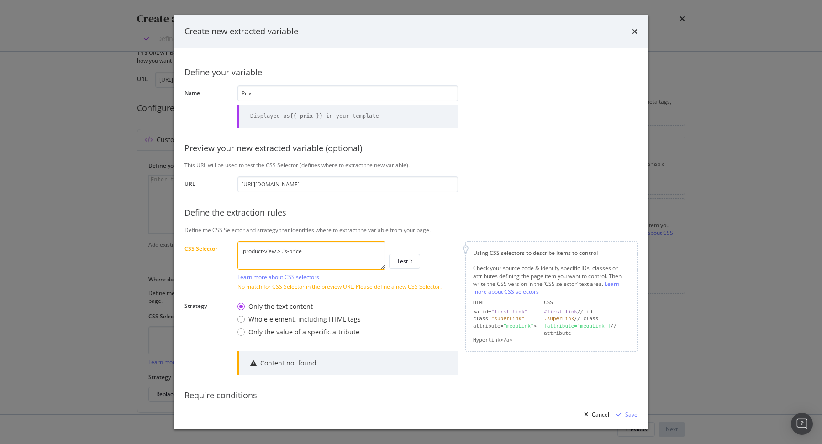
click at [293, 253] on textarea ".product-view > .js-price" at bounding box center [311, 255] width 148 height 28
click at [325, 247] on textarea ".product-view > .js-price" at bounding box center [311, 255] width 148 height 28
paste textarea "modal"
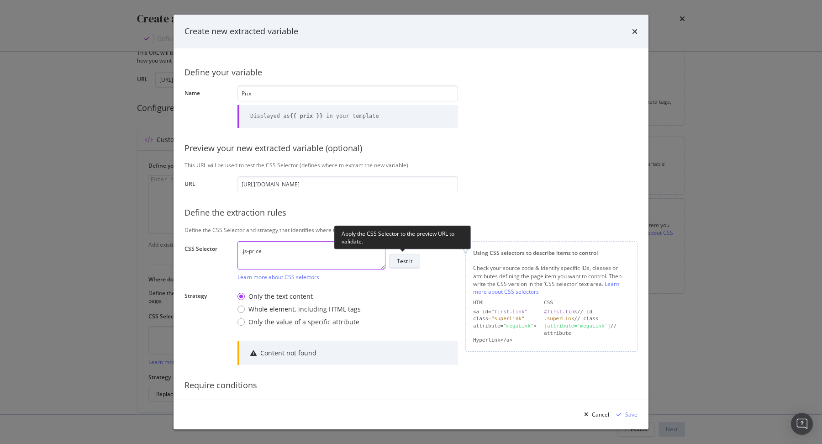
type textarea ".js-price"
click at [416, 260] on button "Test it" at bounding box center [404, 261] width 31 height 15
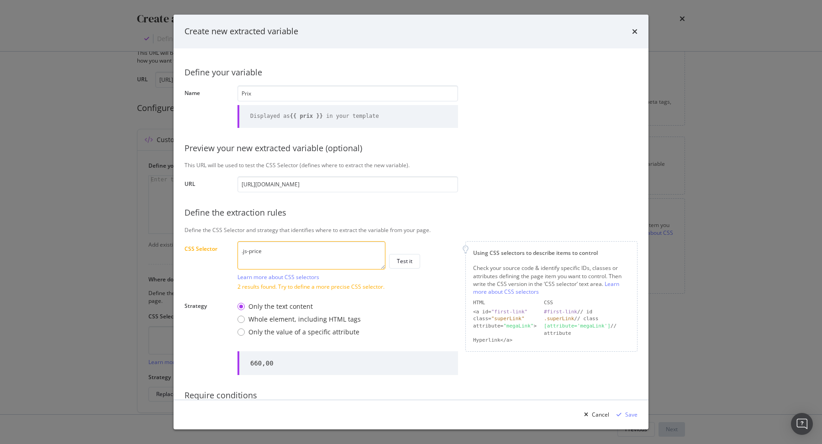
scroll to position [16, 0]
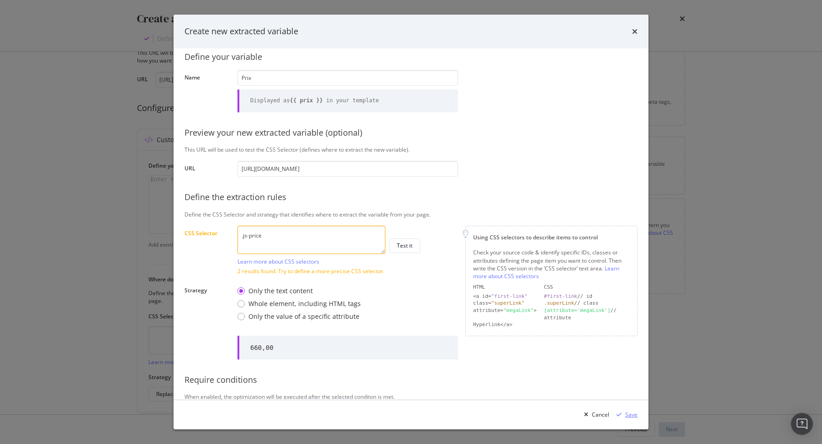
click at [634, 355] on div "Save" at bounding box center [631, 414] width 12 height 8
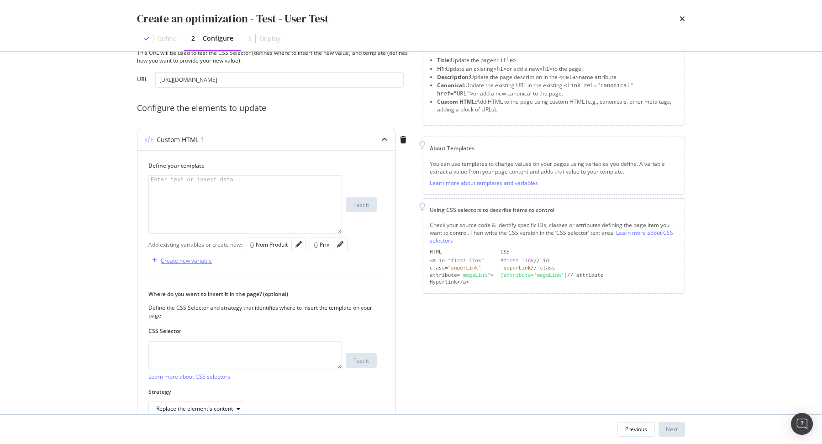
click at [199, 263] on div "Create new variable" at bounding box center [186, 261] width 51 height 8
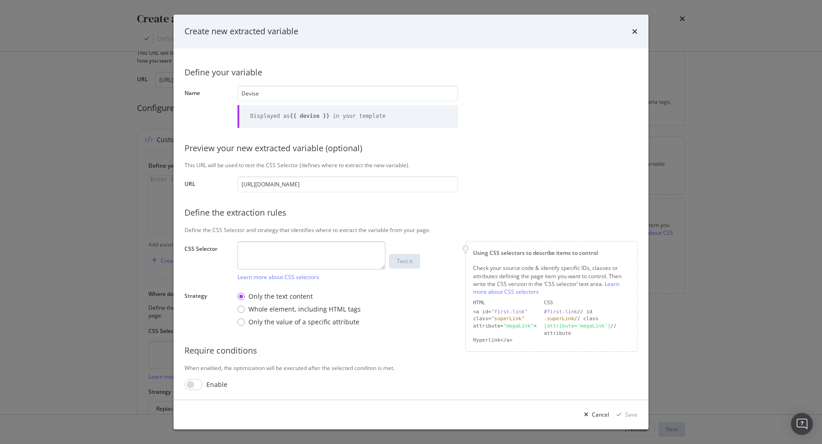
type input "Devise"
click at [265, 255] on textarea "modal" at bounding box center [311, 255] width 148 height 28
paste textarea ".merchant-header"
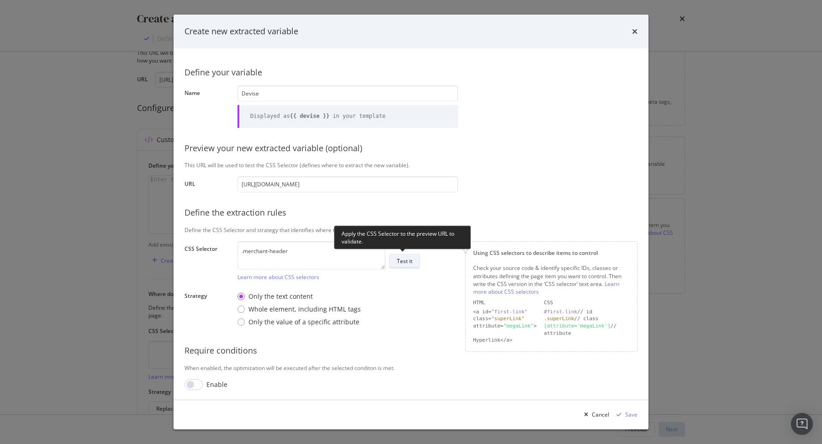
click at [403, 267] on button "Test it" at bounding box center [404, 261] width 31 height 15
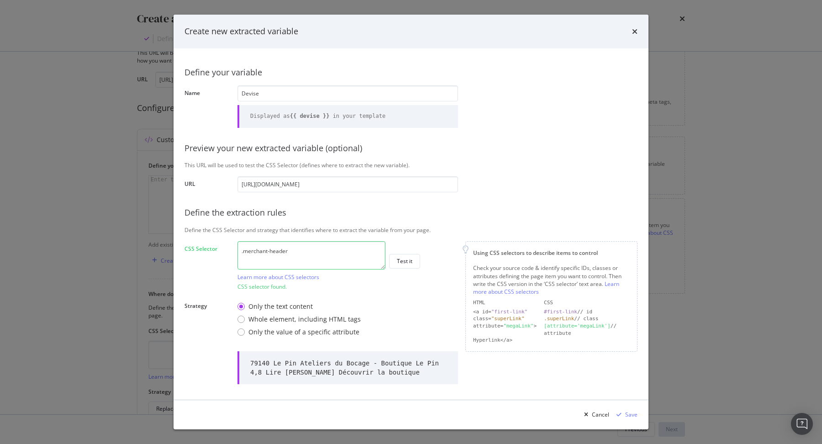
click at [359, 246] on textarea ".merchant-header" at bounding box center [311, 255] width 148 height 28
paste textarea "property="product:sale_price:currency""
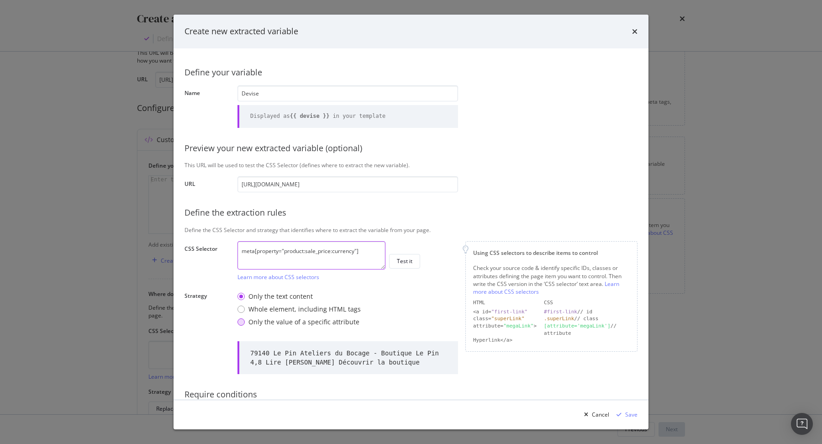
type textarea "meta[property="product:sale_price:currency"]"
click at [309, 322] on div "Only the value of a specific attribute" at bounding box center [303, 321] width 111 height 9
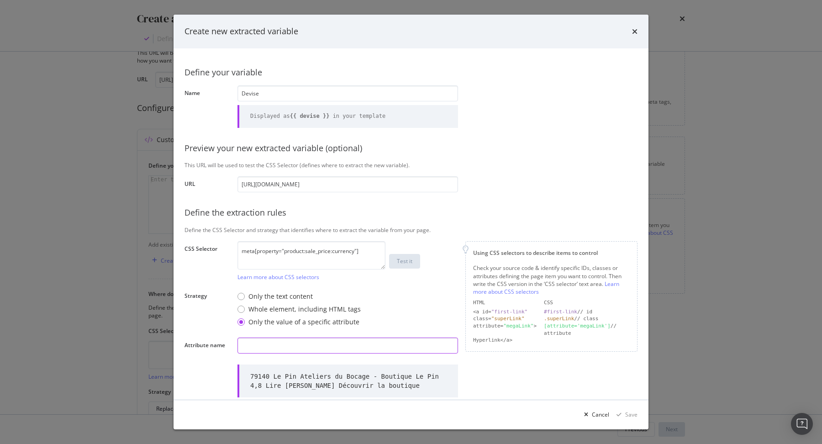
click at [305, 338] on input "modal" at bounding box center [347, 345] width 221 height 16
type input "content"
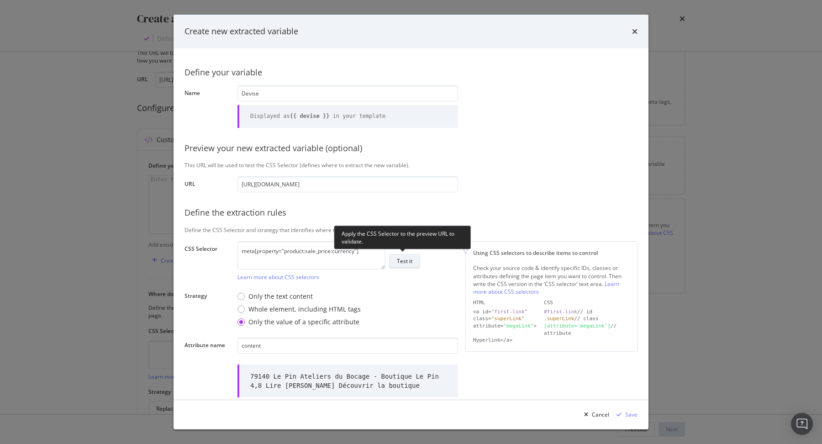
click at [408, 263] on div "Test it" at bounding box center [405, 261] width 16 height 8
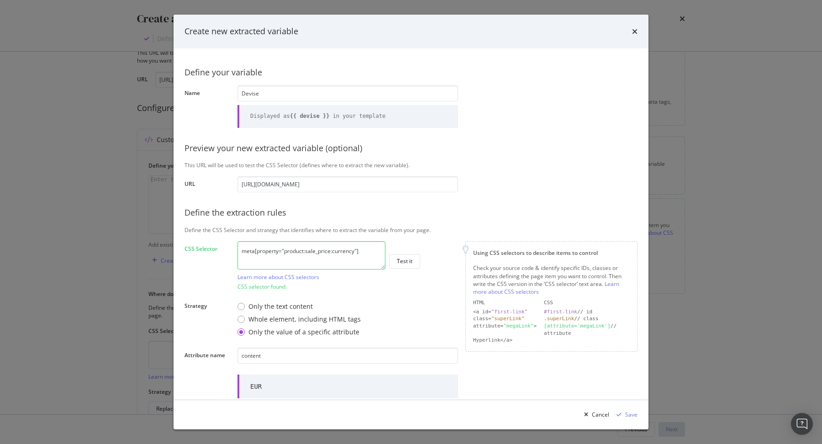
scroll to position [51, 0]
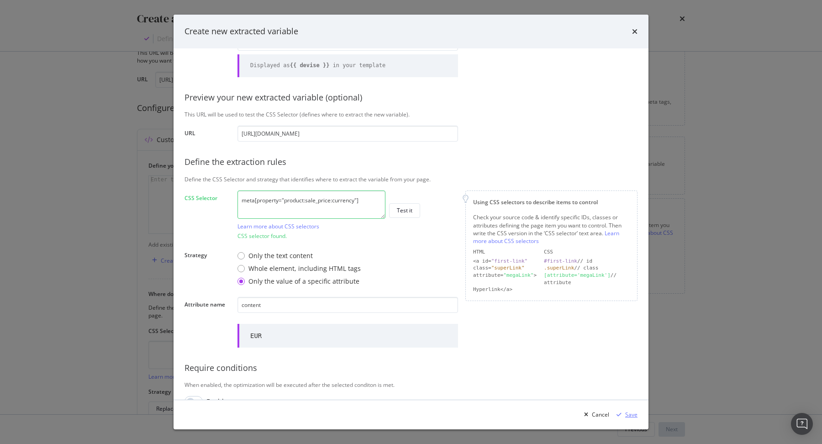
click at [633, 355] on div "Save" at bounding box center [631, 414] width 12 height 8
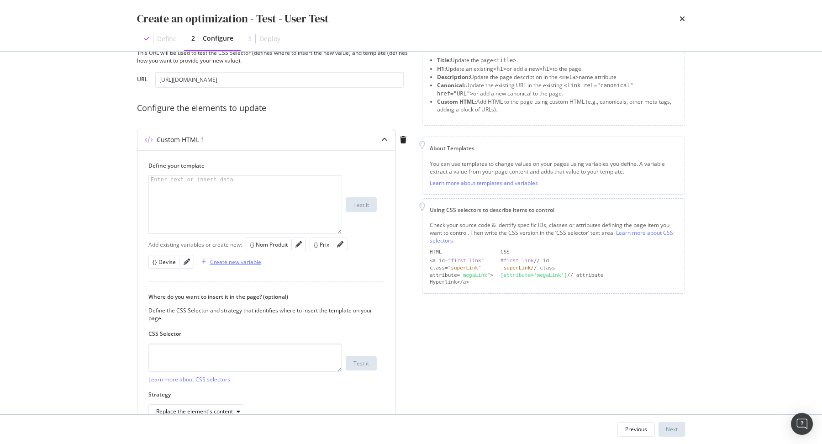
click at [254, 261] on div "Create new variable" at bounding box center [235, 262] width 51 height 8
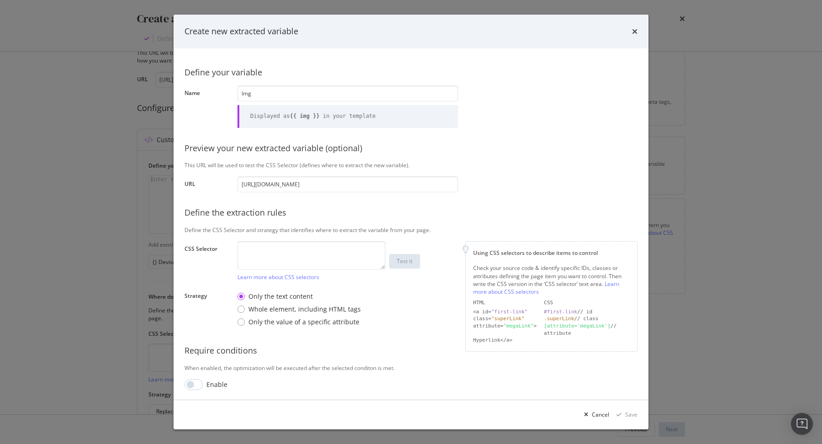
type input "Img"
type input "Main picture"
click at [294, 248] on textarea "modal" at bounding box center [311, 255] width 148 height 28
paste textarea ".product-img-box"
type textarea ".product-img-box"
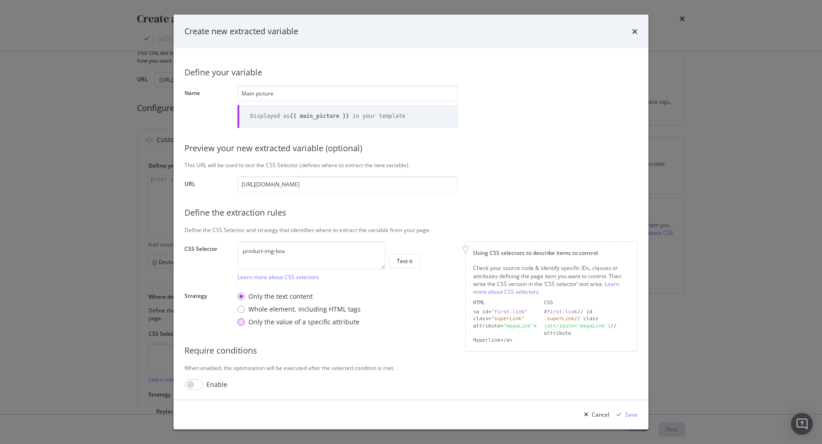
click at [343, 321] on div "Only the value of a specific attribute" at bounding box center [303, 321] width 111 height 9
click at [318, 336] on div "Define your variable Name Main picture Displayed as {{ main_picture }} in your …" at bounding box center [410, 236] width 453 height 354
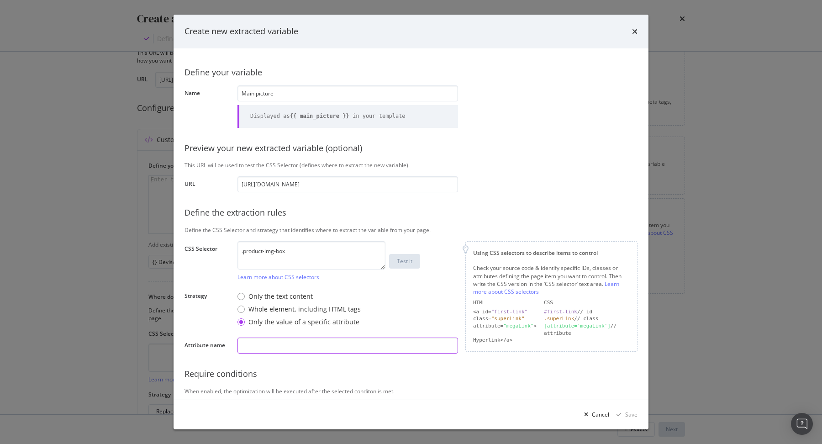
click at [312, 344] on input "modal" at bounding box center [347, 345] width 221 height 16
type input "src"
click at [403, 256] on div "Test it" at bounding box center [405, 261] width 16 height 13
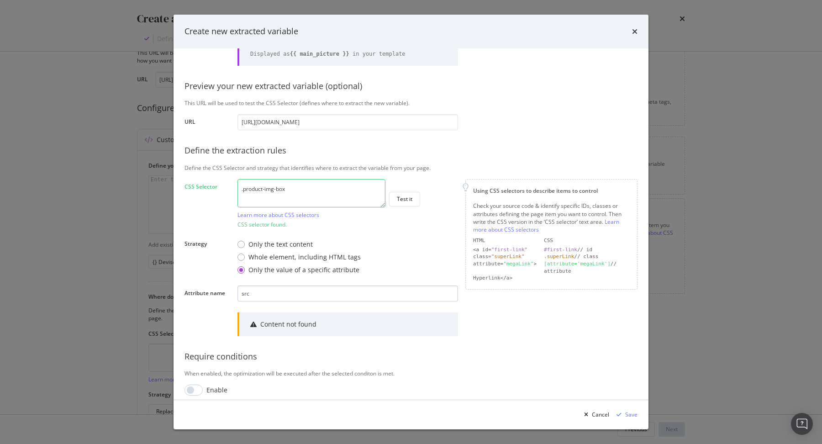
scroll to position [63, 0]
click at [340, 195] on textarea ".product-img-box" at bounding box center [311, 192] width 148 height 28
paste textarea "image-0"
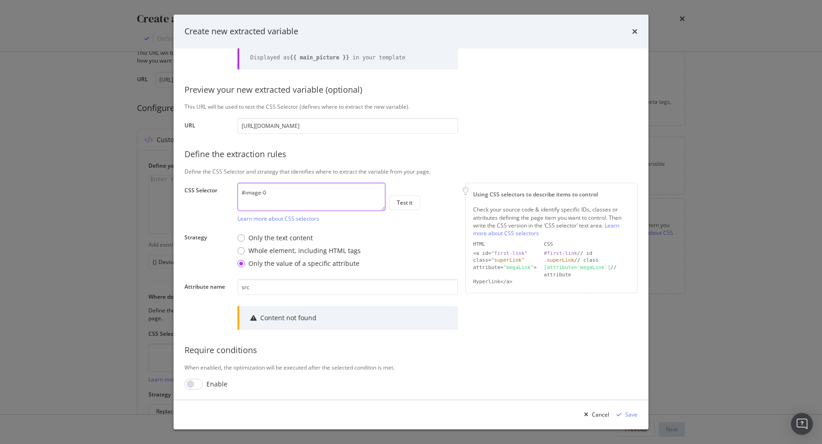
type textarea "#image-0"
click at [410, 207] on div "Test it" at bounding box center [405, 202] width 16 height 13
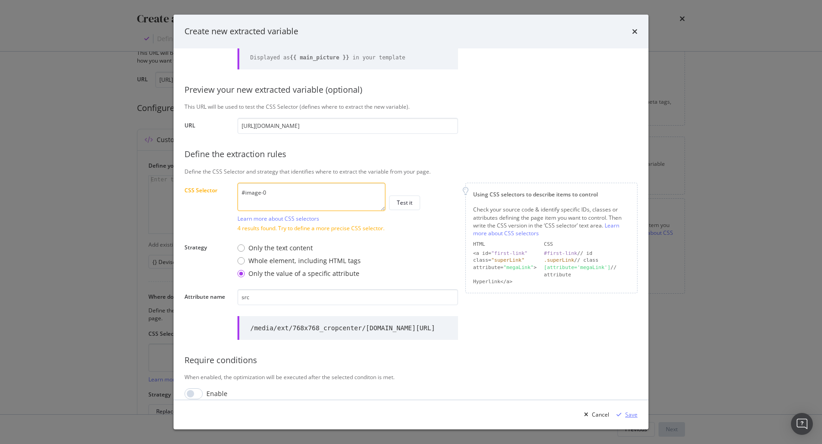
click at [631, 355] on div "Save" at bounding box center [631, 414] width 12 height 8
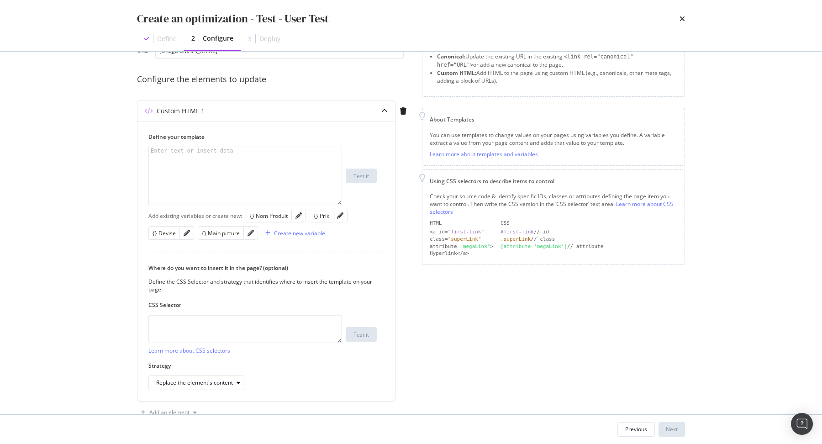
scroll to position [59, 0]
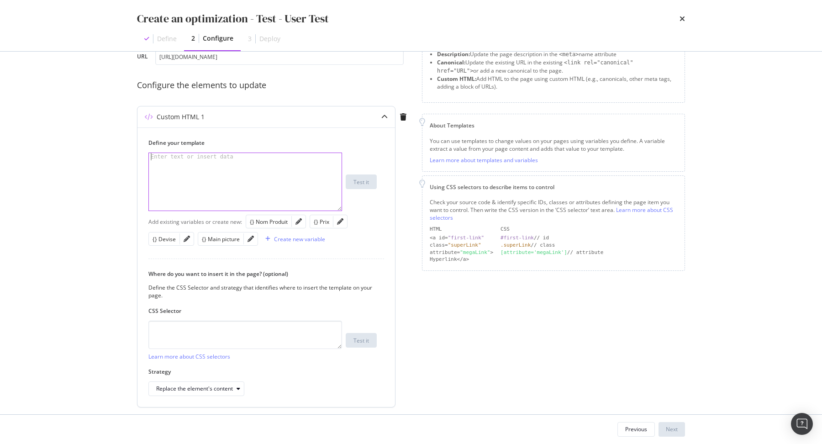
click at [251, 172] on div "modal" at bounding box center [246, 189] width 194 height 73
paste textarea "body > div.main-container > div.main > div.main-content > div.product-view > di…"
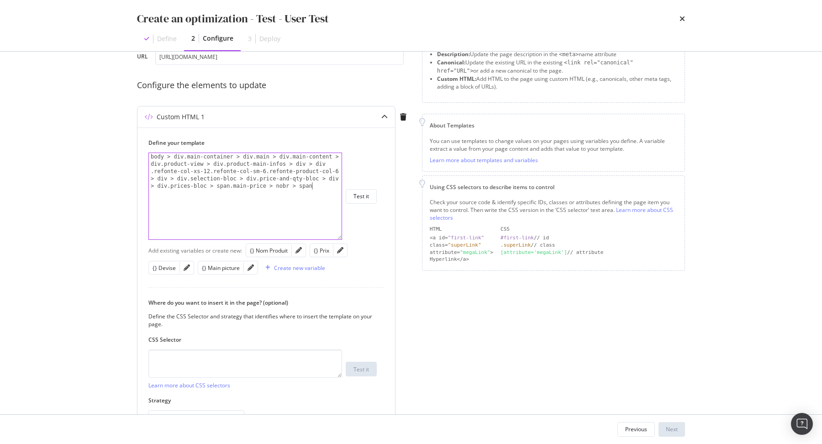
drag, startPoint x: 338, startPoint y: 209, endPoint x: 338, endPoint y: 309, distance: 100.0
click at [338, 240] on div "body > div.main-container > div.main > div.main-content > div.product-view > di…" at bounding box center [245, 196] width 194 height 87
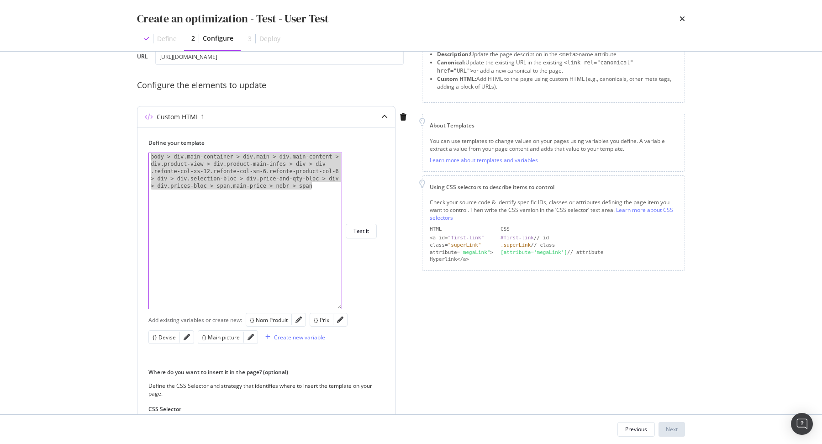
drag, startPoint x: 325, startPoint y: 193, endPoint x: 137, endPoint y: 147, distance: 193.7
click at [137, 147] on div "Custom HTML 1 Define your template body > div.main-container > div.main > div.m…" at bounding box center [266, 306] width 258 height 400
click at [311, 191] on div "body > div.main-container > div.main > div.main-content > div.product-view > di…" at bounding box center [246, 267] width 194 height 229
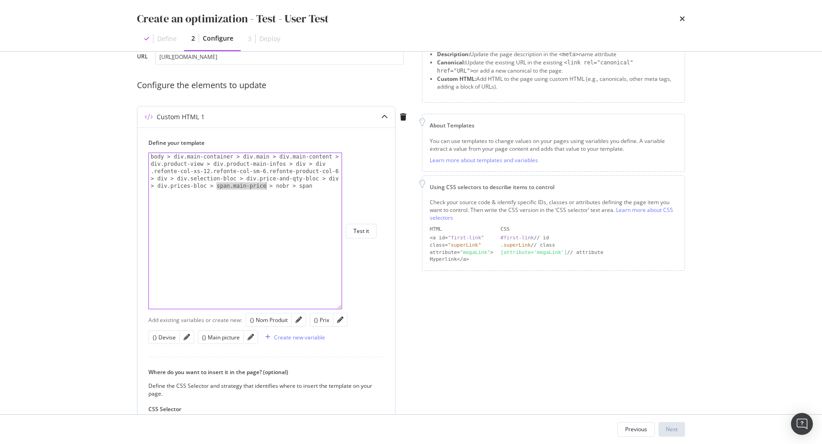
drag, startPoint x: 217, startPoint y: 188, endPoint x: 265, endPoint y: 188, distance: 47.9
click at [265, 188] on div "body > div.main-container > div.main > div.main-content > div.product-view > di…" at bounding box center [246, 267] width 194 height 229
click at [217, 185] on div "body > div.main-container > div.main > div.main-content > div.product-view > di…" at bounding box center [246, 267] width 194 height 229
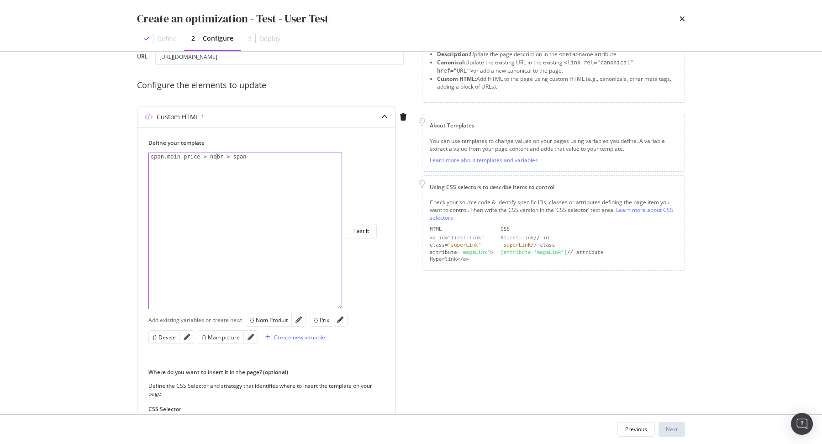
click at [216, 158] on div "span.main-price > nobr > span" at bounding box center [246, 238] width 194 height 171
click at [274, 160] on div "span.main-price > nobr > span" at bounding box center [246, 238] width 194 height 171
paste textarea "js-price"
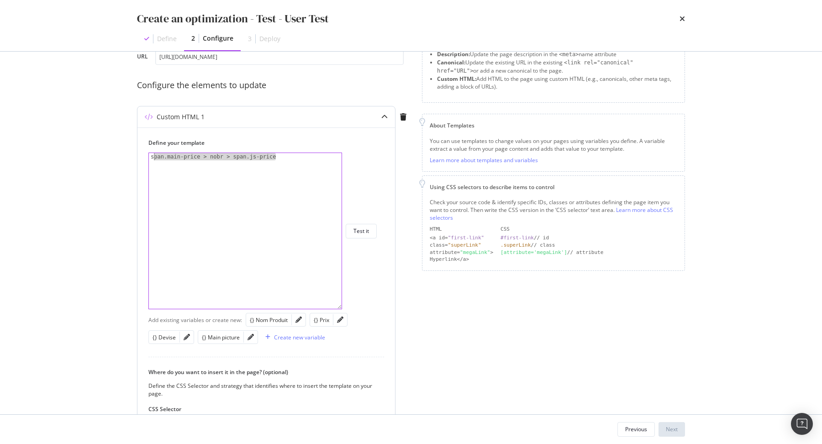
drag, startPoint x: 312, startPoint y: 164, endPoint x: 153, endPoint y: 158, distance: 159.9
click at [153, 158] on div "span.main-price > nobr > span.js-price" at bounding box center [246, 238] width 194 height 171
type textarea "span.main-price > nobr > span.js-price"
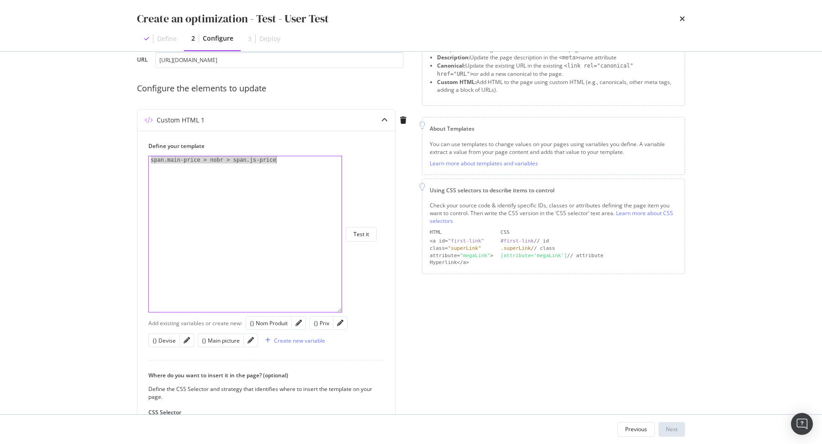
scroll to position [20, 0]
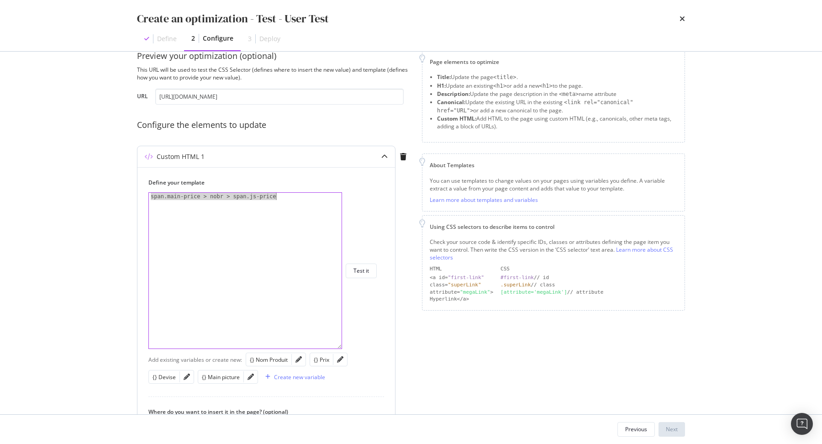
click at [294, 209] on div "span.main-price > nobr > span.js-price" at bounding box center [246, 278] width 194 height 171
drag, startPoint x: 294, startPoint y: 195, endPoint x: 128, endPoint y: 188, distance: 166.3
click at [128, 188] on div "Preview your optimization (optional) This URL will be used to test the CSS Sele…" at bounding box center [411, 233] width 584 height 363
click at [312, 200] on div "span.main-price > nobr > span.js-price" at bounding box center [246, 278] width 194 height 171
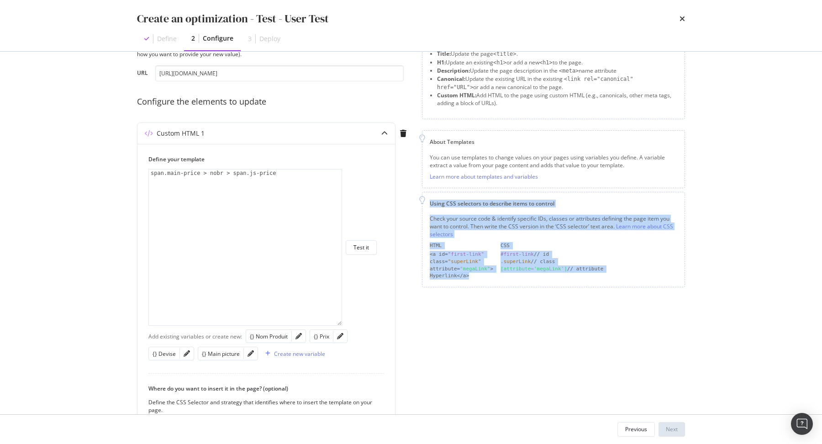
drag, startPoint x: 484, startPoint y: 274, endPoint x: 430, endPoint y: 202, distance: 90.4
click at [430, 202] on div "Using CSS selectors to describe items to control Check your source code & ident…" at bounding box center [553, 239] width 263 height 95
click at [515, 274] on div "HTML CSS <a id= "first-link" #first-link // id class= "superLink" .superLink //…" at bounding box center [553, 261] width 247 height 38
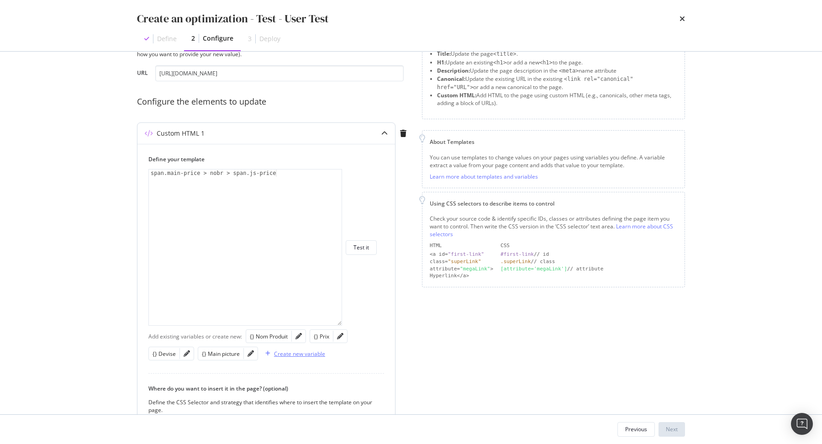
click at [266, 352] on icon "modal" at bounding box center [267, 353] width 5 height 5
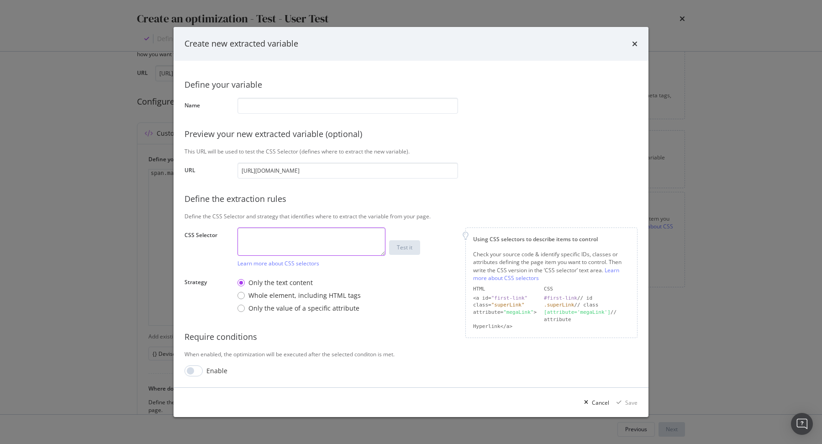
click at [278, 250] on textarea "modal" at bounding box center [311, 241] width 148 height 28
drag, startPoint x: 183, startPoint y: 280, endPoint x: 370, endPoint y: 310, distance: 189.6
click at [369, 312] on div "Define your variable Name Preview your new extracted variable (optional) This U…" at bounding box center [411, 224] width 475 height 326
click at [218, 280] on label "Strategy" at bounding box center [207, 296] width 46 height 36
click at [273, 306] on div "Only the value of a specific attribute" at bounding box center [303, 308] width 111 height 9
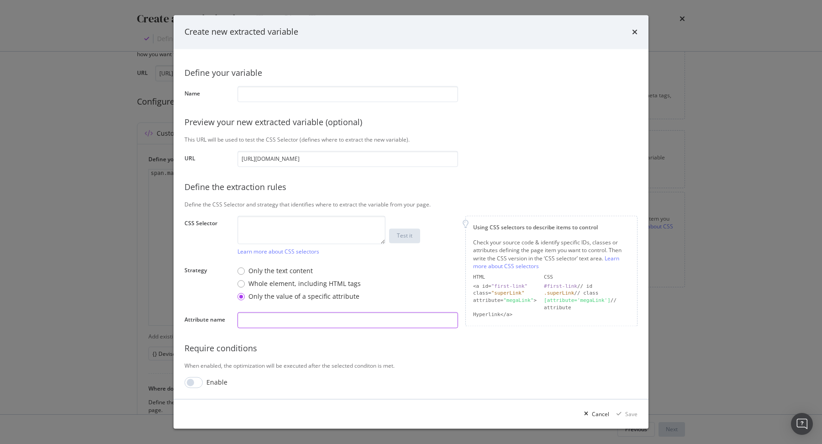
click at [259, 316] on input "modal" at bounding box center [347, 320] width 221 height 16
click at [282, 270] on div "Only the text content" at bounding box center [280, 271] width 64 height 9
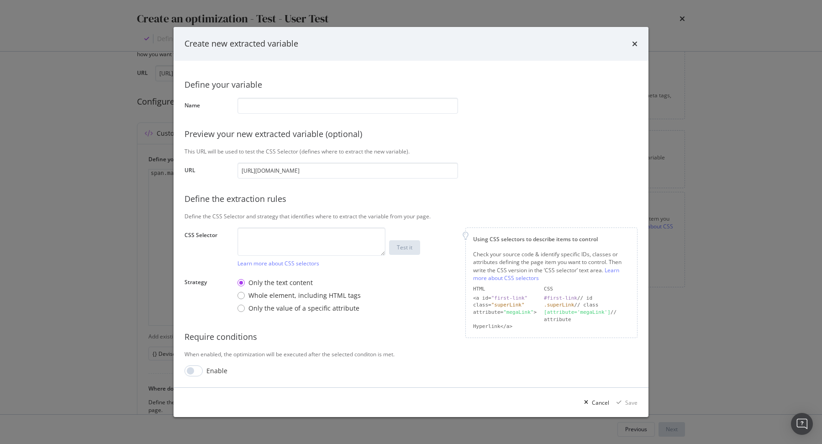
click at [631, 42] on div "Create new extracted variable" at bounding box center [410, 44] width 453 height 12
click at [632, 43] on icon "times" at bounding box center [634, 43] width 5 height 7
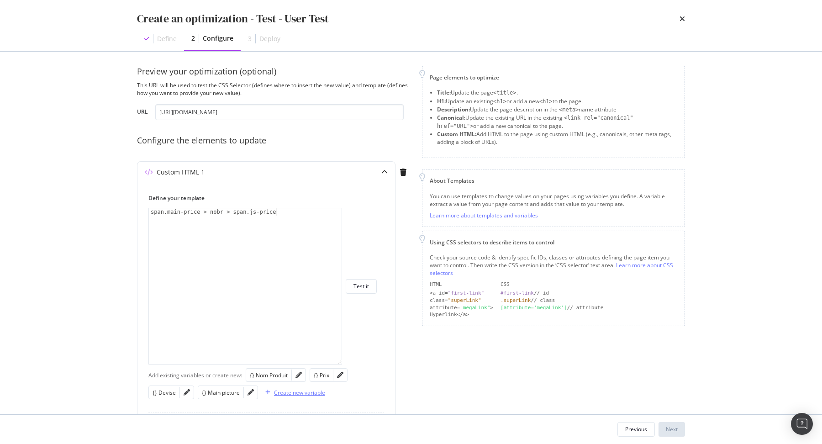
scroll to position [2, 0]
drag, startPoint x: 357, startPoint y: 113, endPoint x: 145, endPoint y: 117, distance: 212.4
click at [0, 0] on div "URL [URL][DOMAIN_NAME]" at bounding box center [0, 0] width 0 height 0
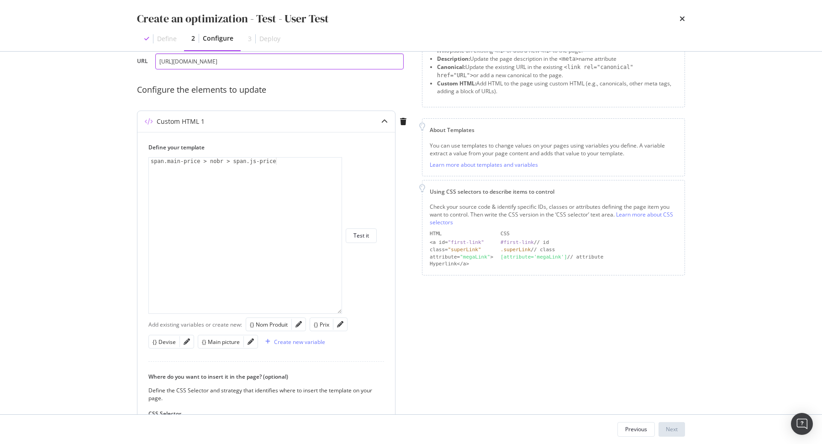
scroll to position [48, 0]
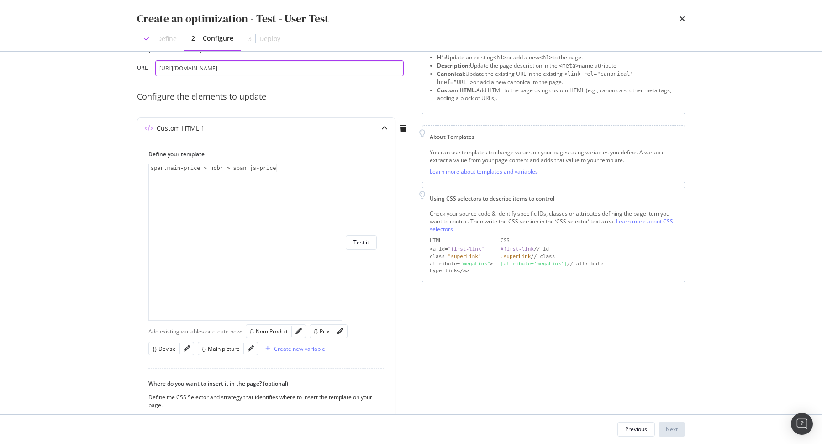
click at [288, 64] on input "[URL][DOMAIN_NAME]" at bounding box center [279, 68] width 248 height 16
click at [297, 329] on icon "pencil" at bounding box center [298, 331] width 6 height 6
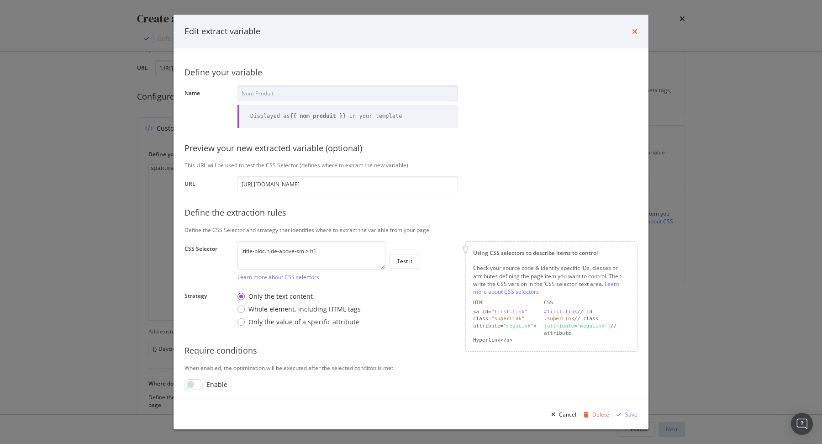
click at [632, 32] on icon "times" at bounding box center [634, 31] width 5 height 7
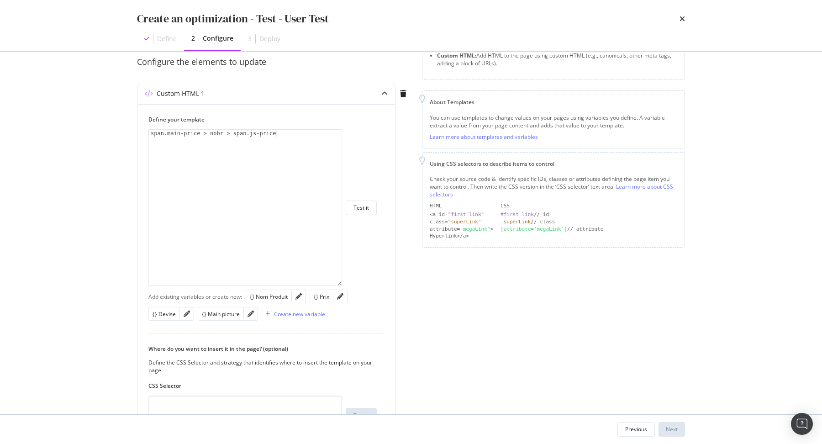
scroll to position [84, 0]
